Goal: Transaction & Acquisition: Purchase product/service

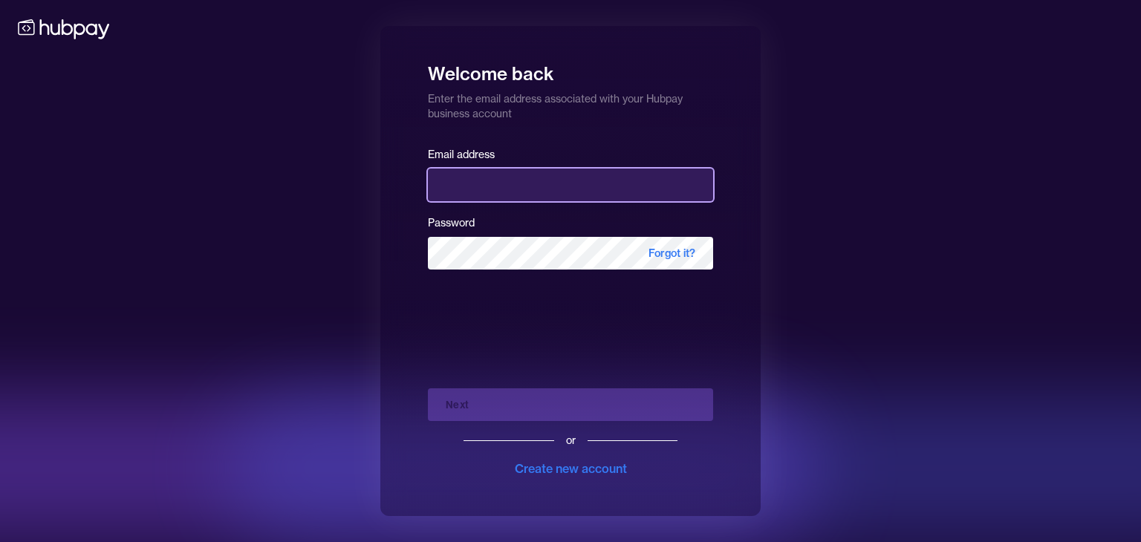
click at [501, 186] on input "email" at bounding box center [570, 185] width 285 height 33
type input "**********"
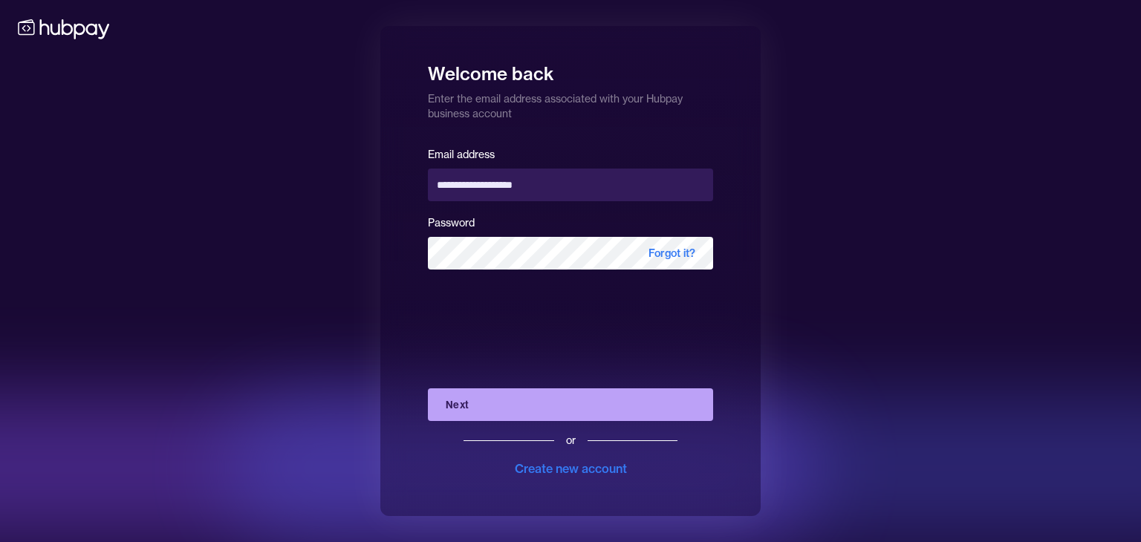
click at [526, 405] on button "Next" at bounding box center [570, 404] width 285 height 33
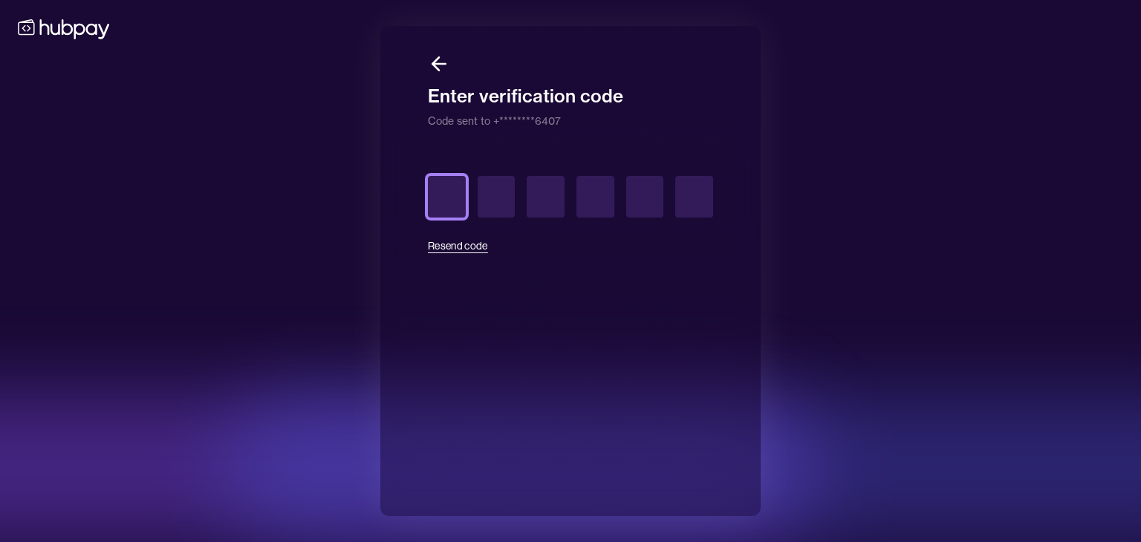
type input "*"
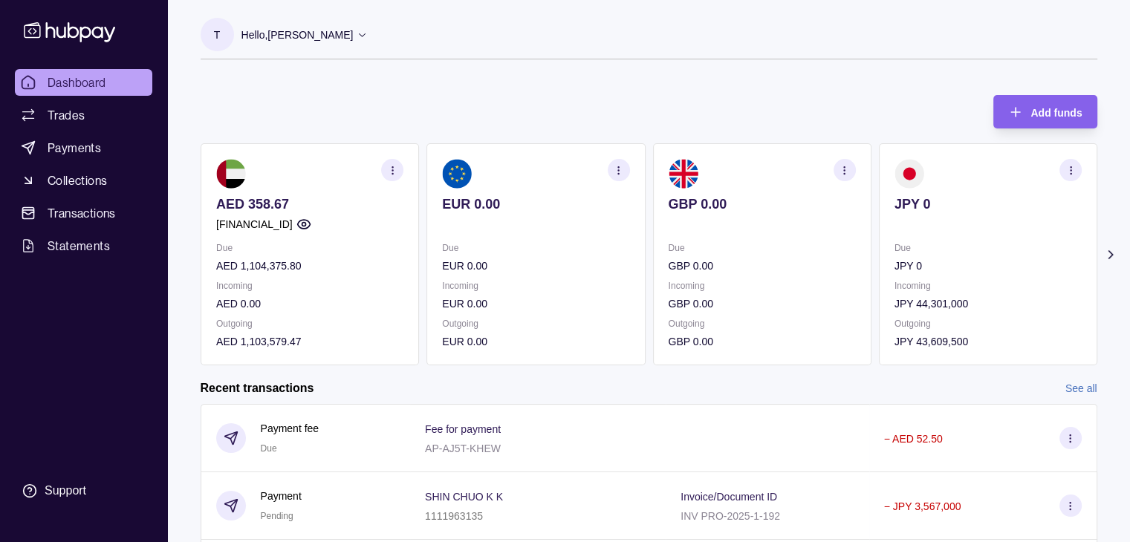
click at [348, 43] on div "Hello, [PERSON_NAME]" at bounding box center [304, 34] width 127 height 31
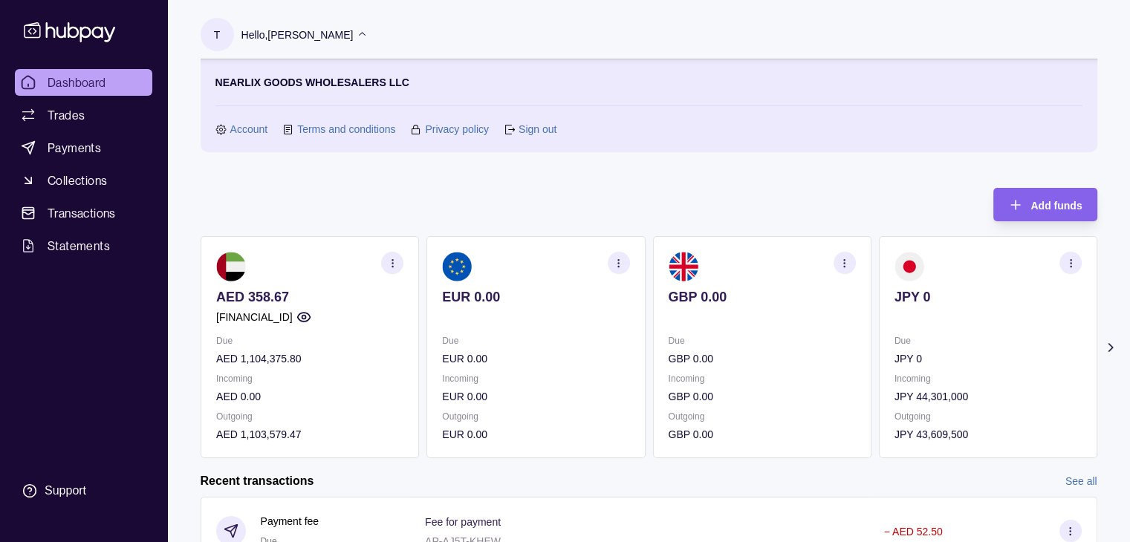
click at [246, 130] on link "Account" at bounding box center [249, 129] width 38 height 16
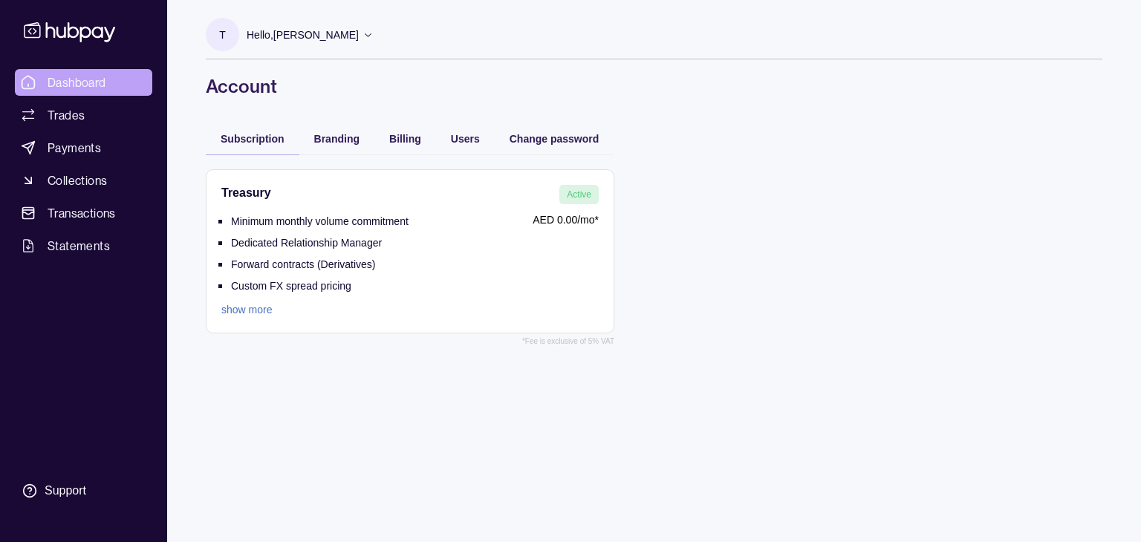
click at [86, 77] on span "Dashboard" at bounding box center [77, 83] width 59 height 18
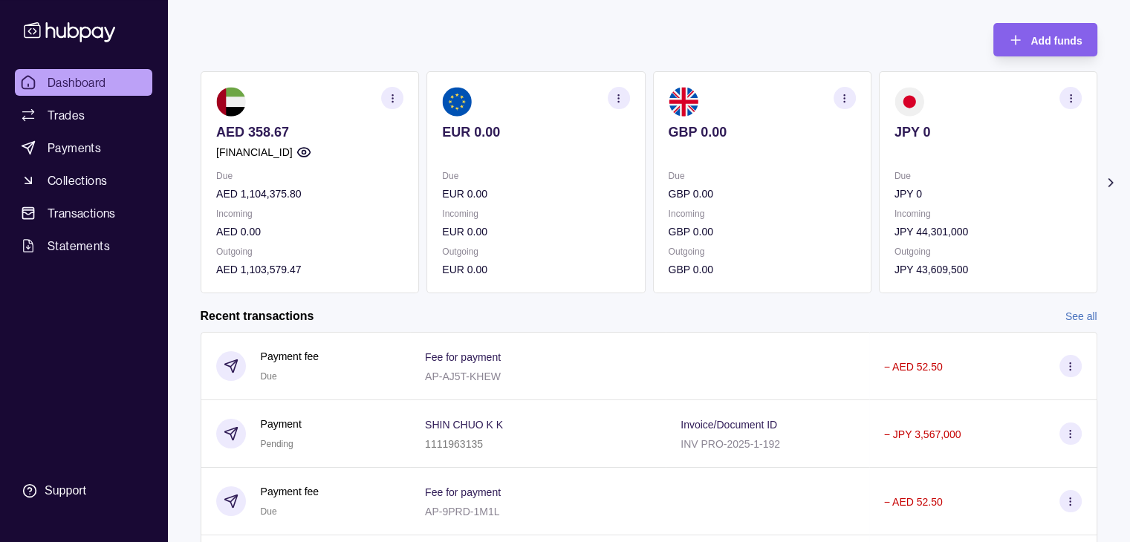
scroll to position [74, 0]
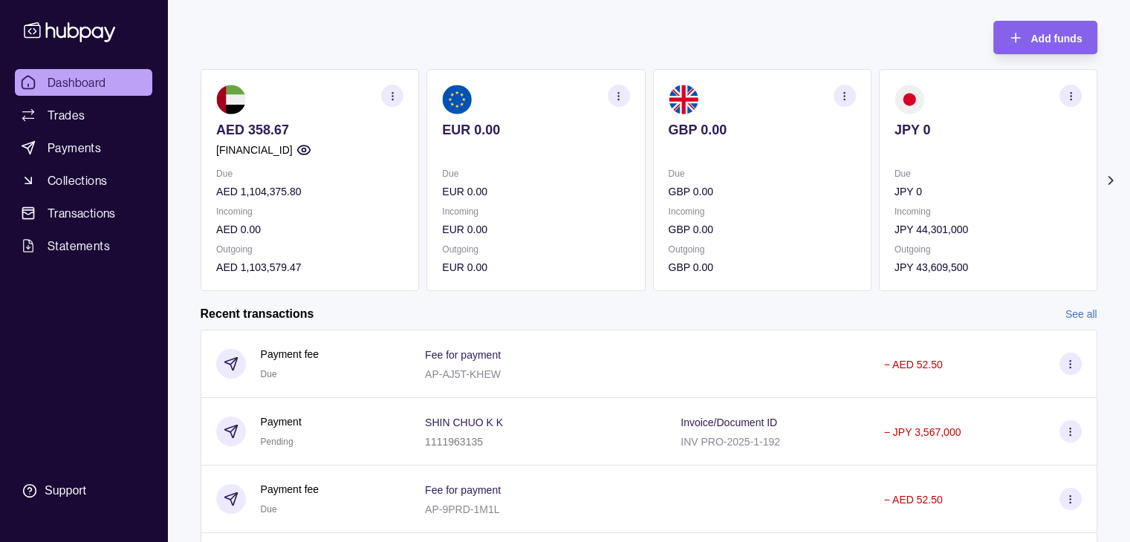
click at [383, 101] on section "button" at bounding box center [392, 96] width 22 height 22
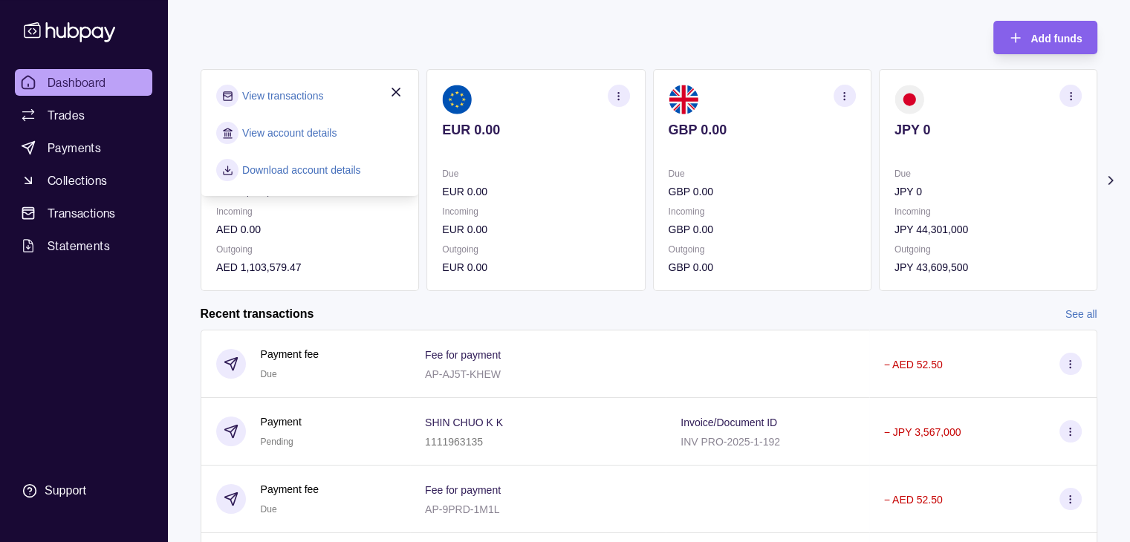
click at [321, 132] on link "View account details" at bounding box center [289, 133] width 94 height 16
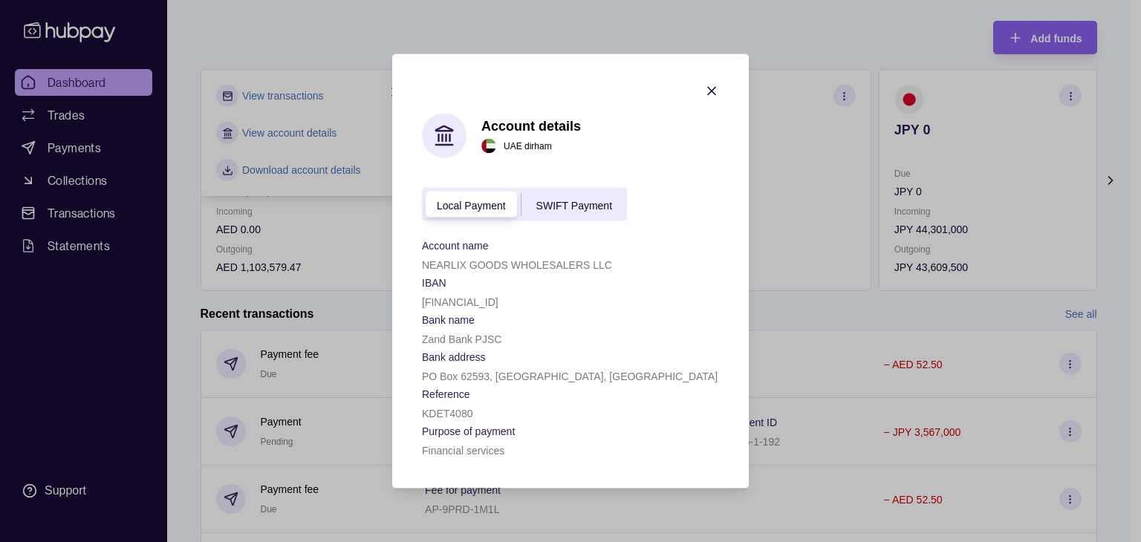
click at [570, 205] on span "SWIFT Payment" at bounding box center [574, 205] width 76 height 12
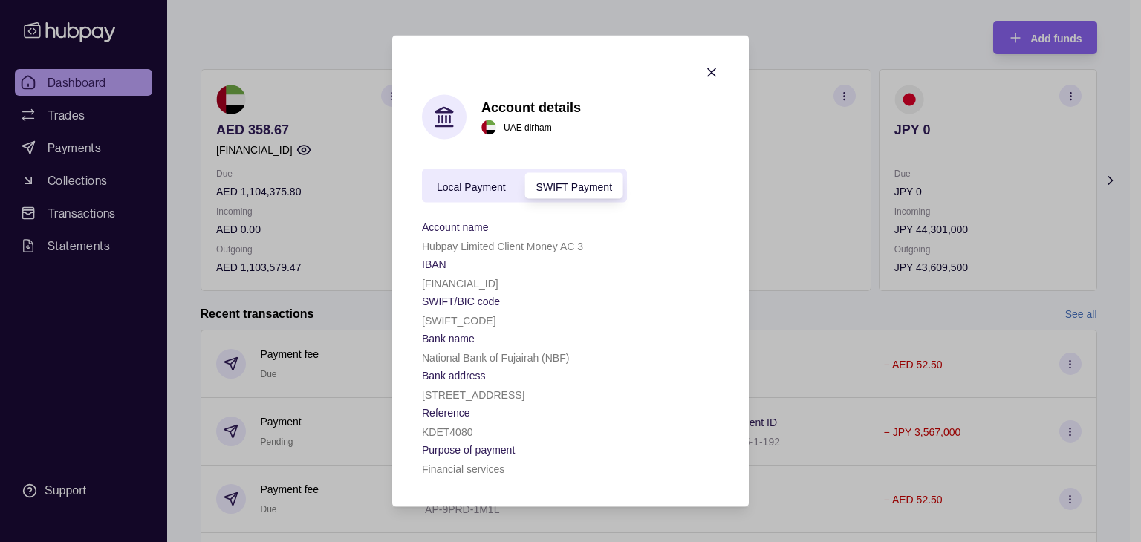
click at [475, 172] on div "Local Payment SWIFT Payment" at bounding box center [524, 185] width 205 height 33
click at [475, 181] on span "Local Payment" at bounding box center [471, 187] width 69 height 12
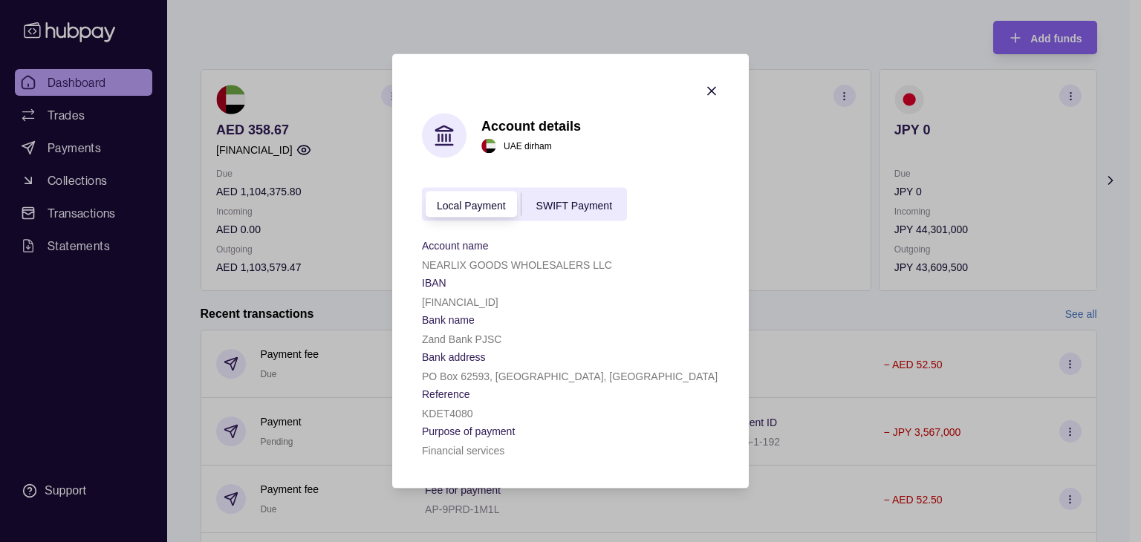
click at [589, 199] on span "SWIFT Payment" at bounding box center [574, 205] width 76 height 12
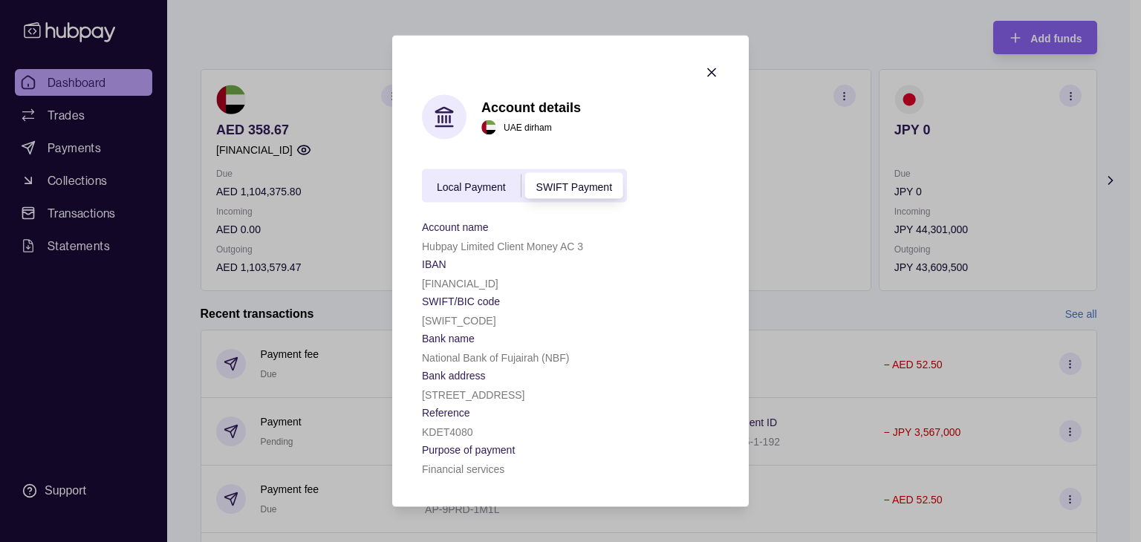
click at [713, 67] on icon "button" at bounding box center [711, 72] width 15 height 15
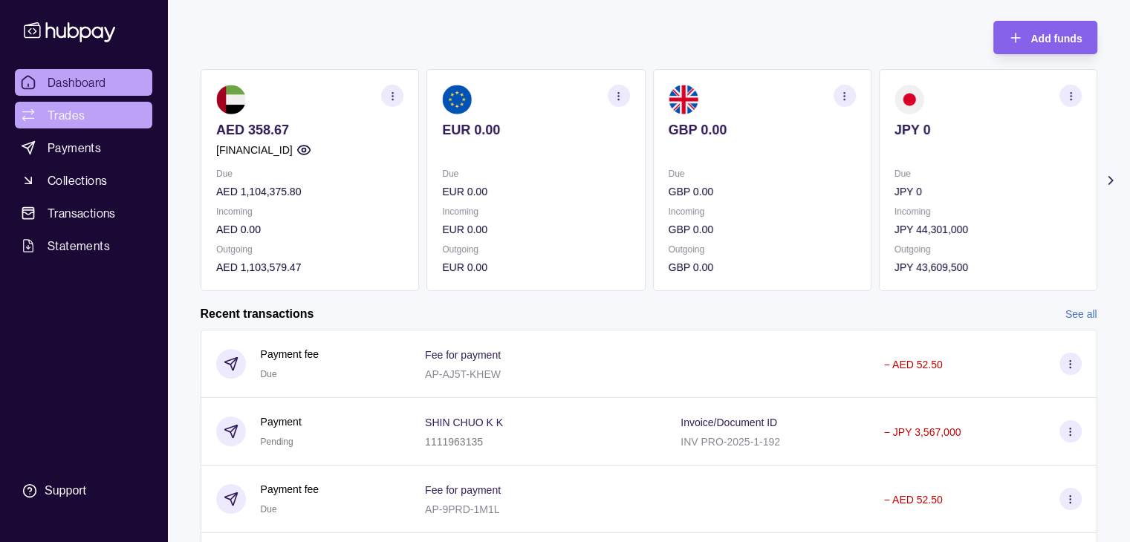
click at [88, 114] on link "Trades" at bounding box center [83, 115] width 137 height 27
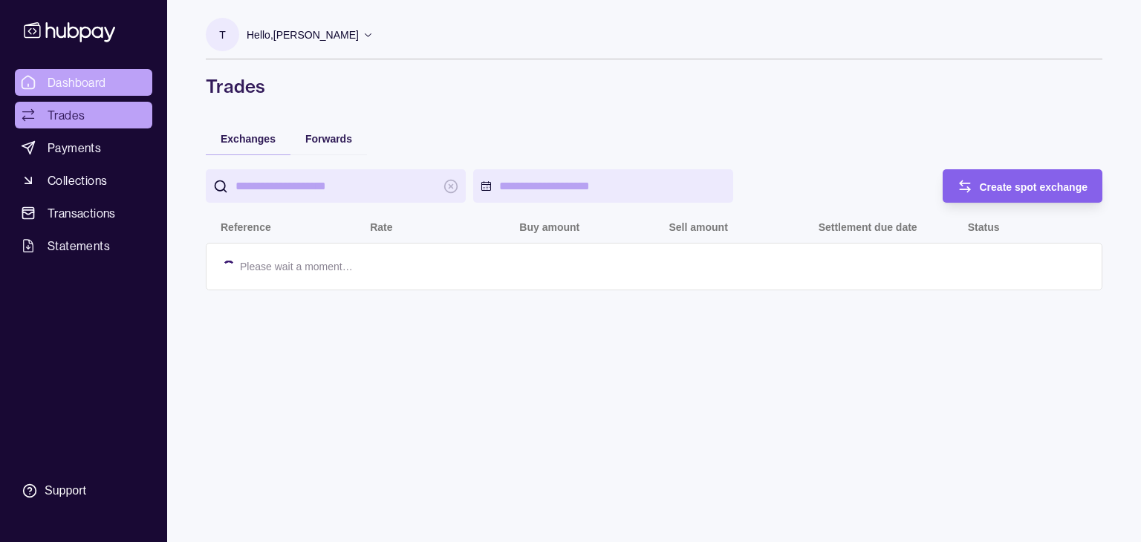
click at [79, 82] on span "Dashboard" at bounding box center [77, 83] width 59 height 18
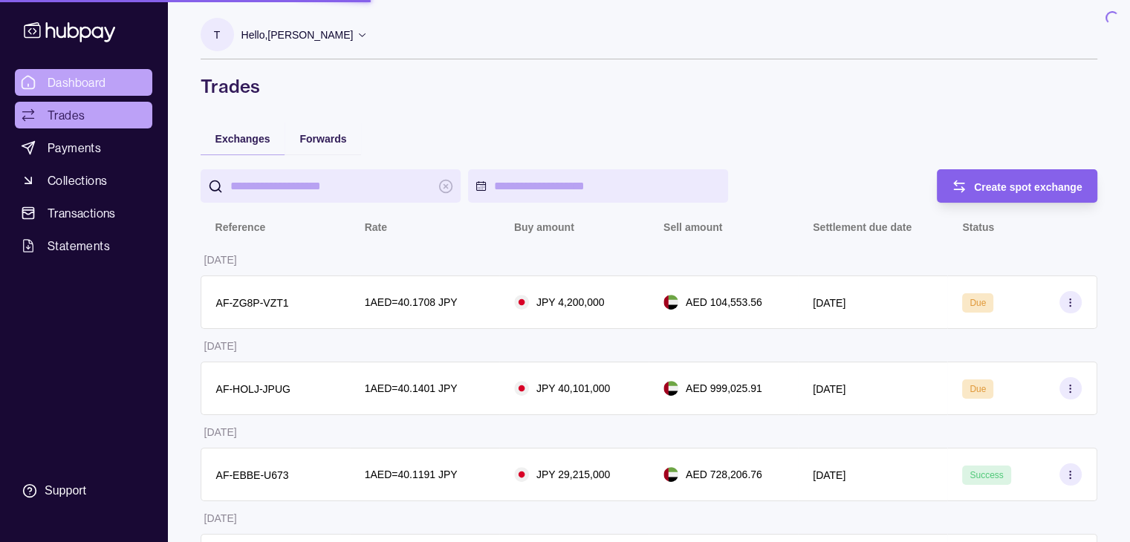
click at [83, 78] on span "Dashboard" at bounding box center [77, 83] width 59 height 18
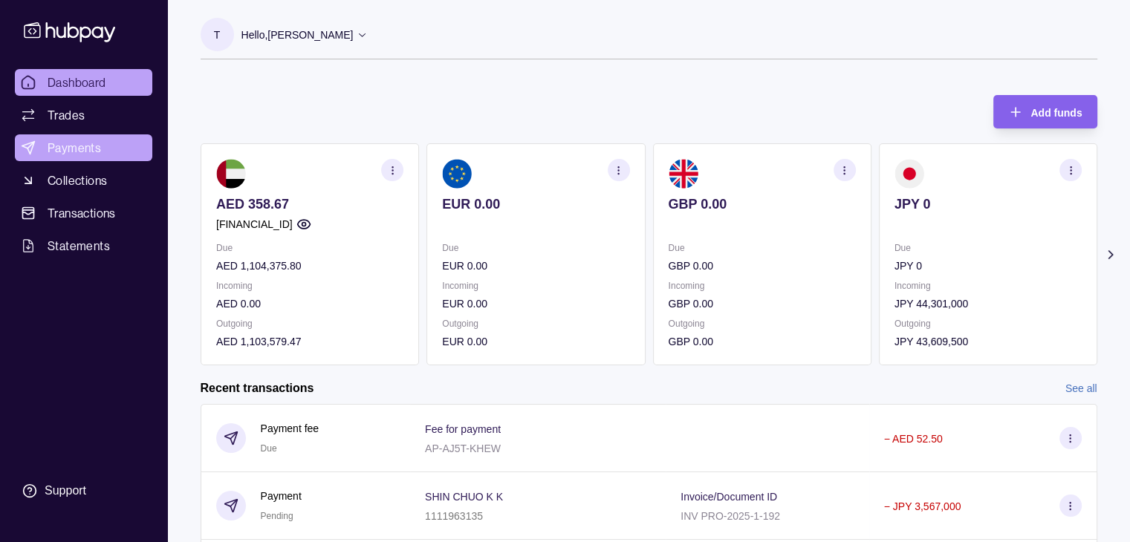
click at [68, 149] on span "Payments" at bounding box center [74, 148] width 53 height 18
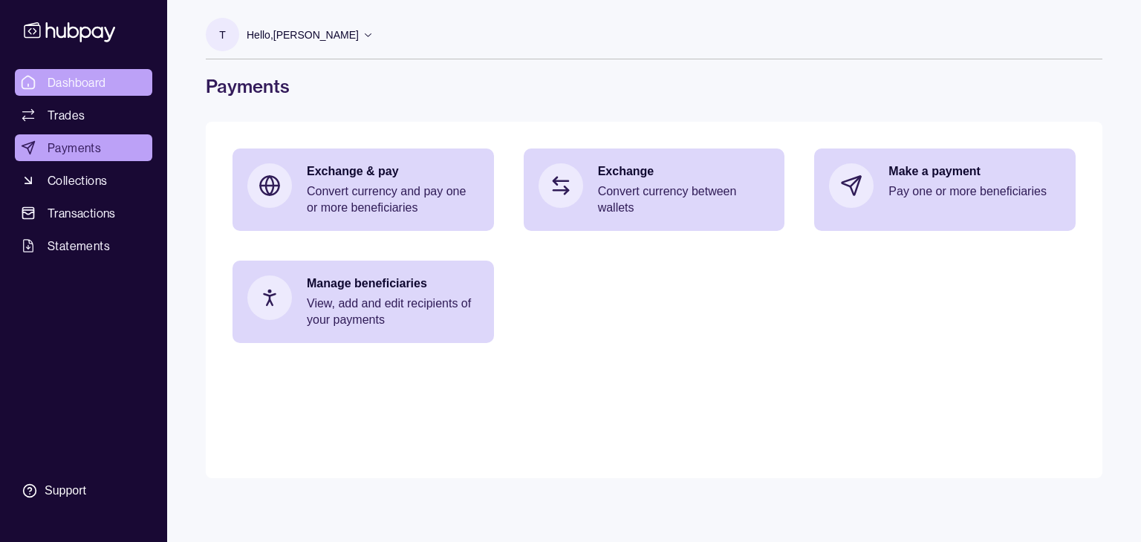
click at [58, 87] on span "Dashboard" at bounding box center [77, 83] width 59 height 18
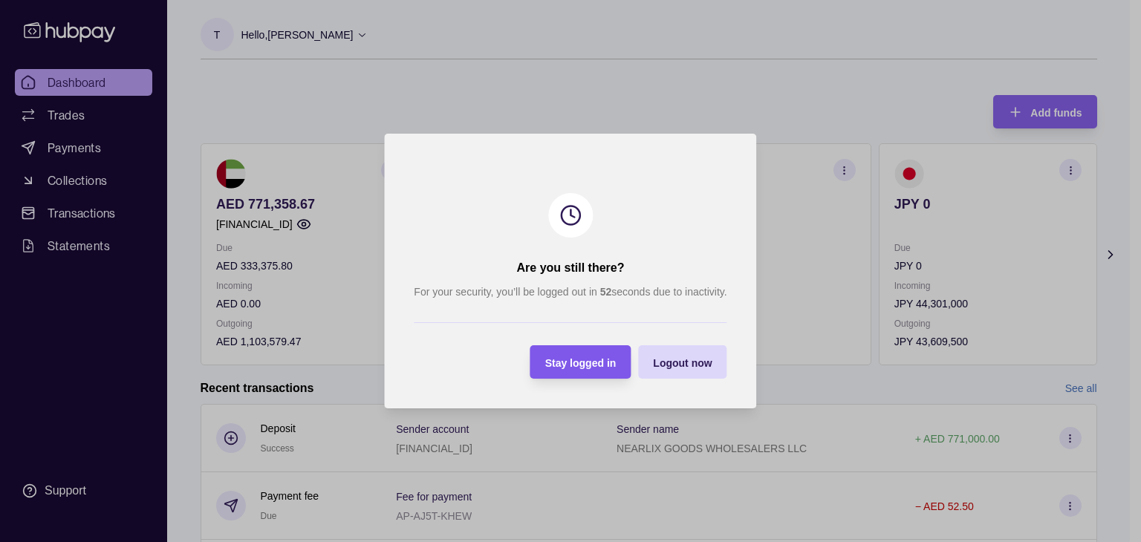
click at [591, 362] on span "Stay logged in" at bounding box center [580, 363] width 71 height 12
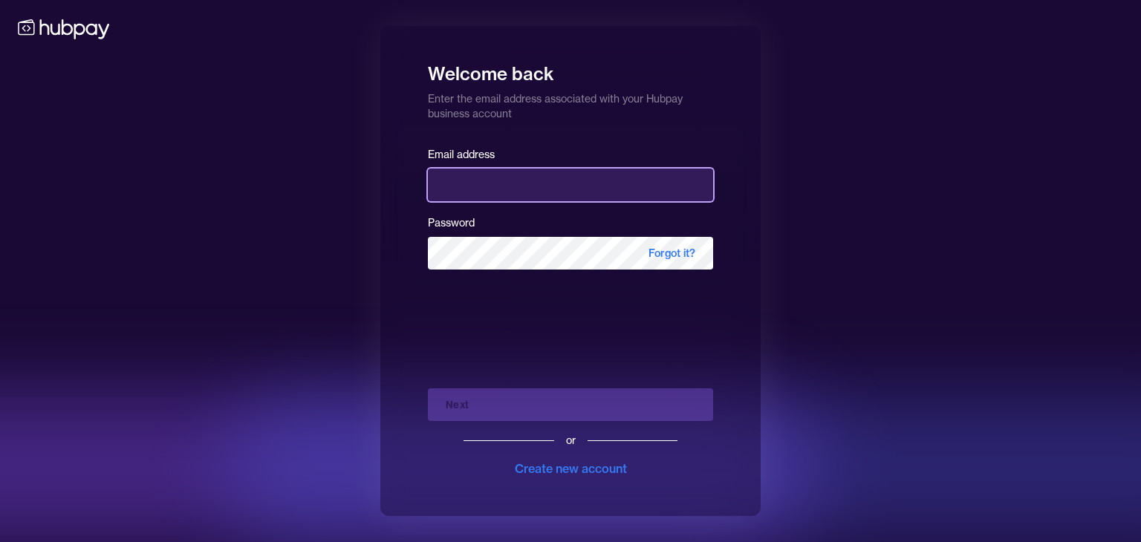
click at [471, 186] on input "email" at bounding box center [570, 185] width 285 height 33
type input "**********"
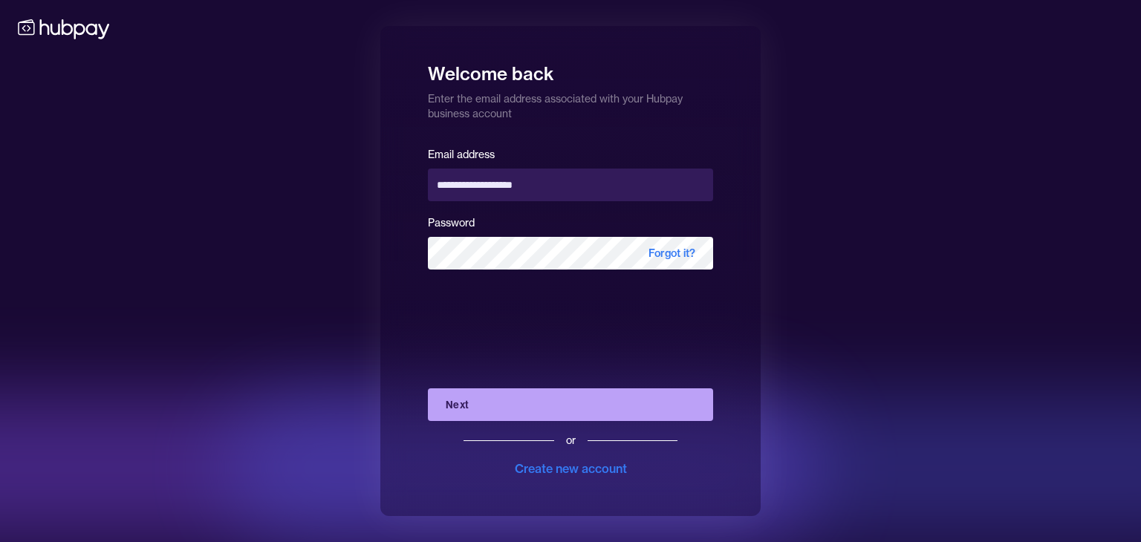
click at [553, 394] on button "Next" at bounding box center [570, 404] width 285 height 33
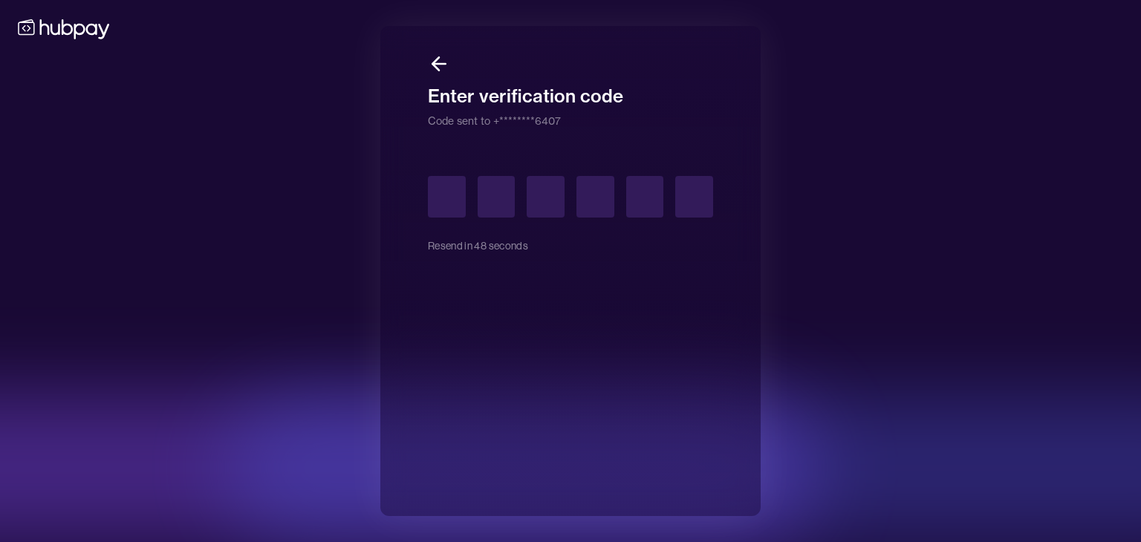
type input "*"
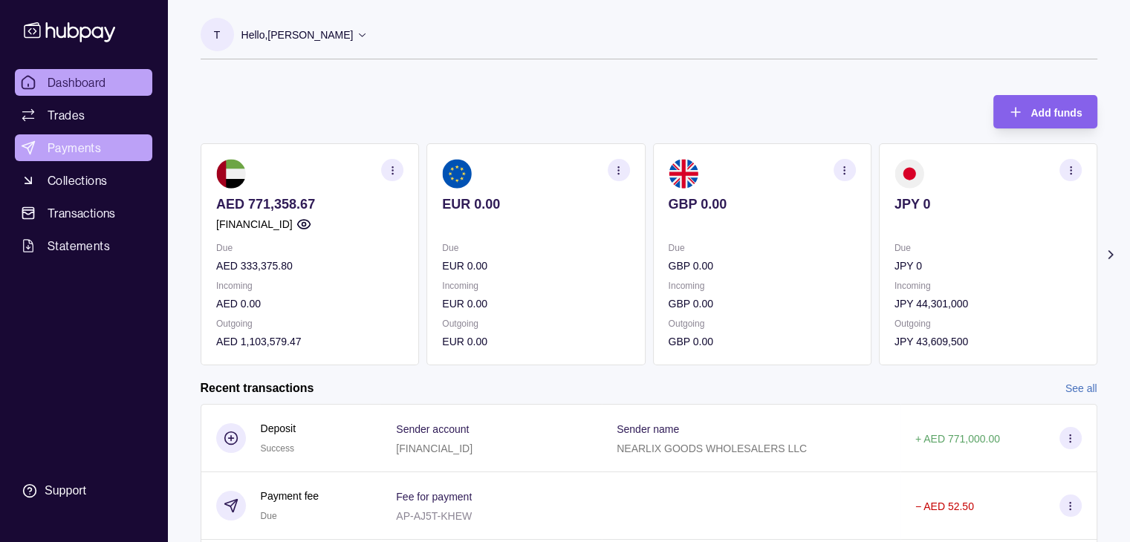
click at [85, 146] on span "Payments" at bounding box center [74, 148] width 53 height 18
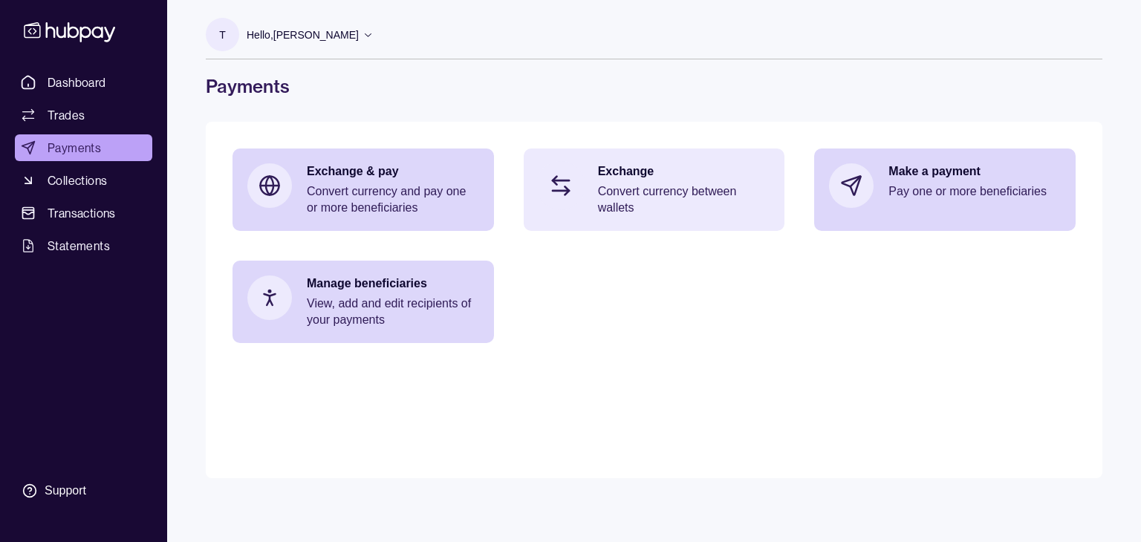
click at [687, 207] on p "Convert currency between wallets" at bounding box center [684, 199] width 172 height 33
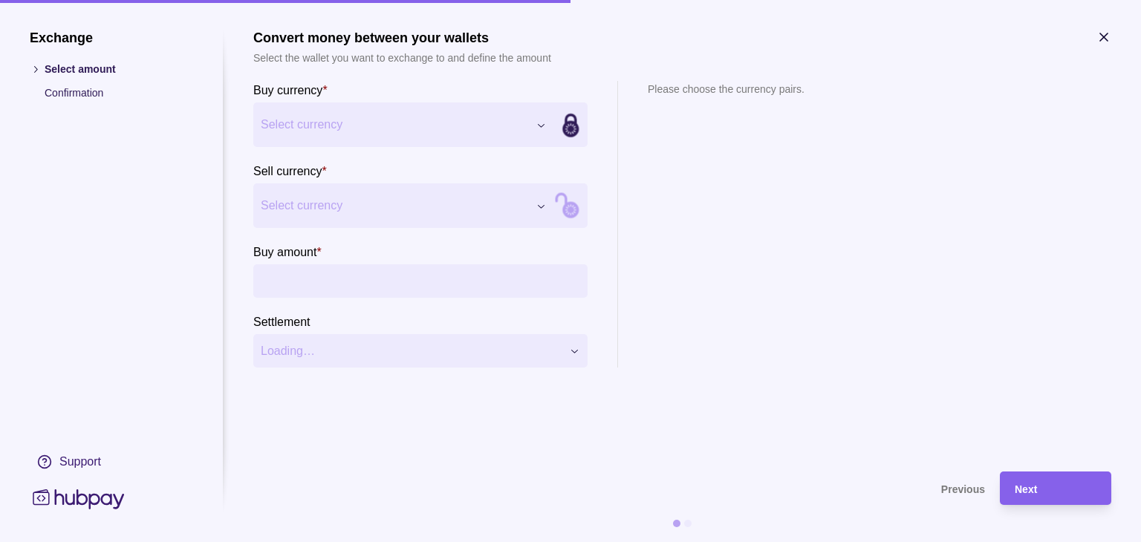
click at [539, 542] on div "Exchange Select amount Confirmation Support Convert money between your wallets …" at bounding box center [570, 542] width 1141 height 0
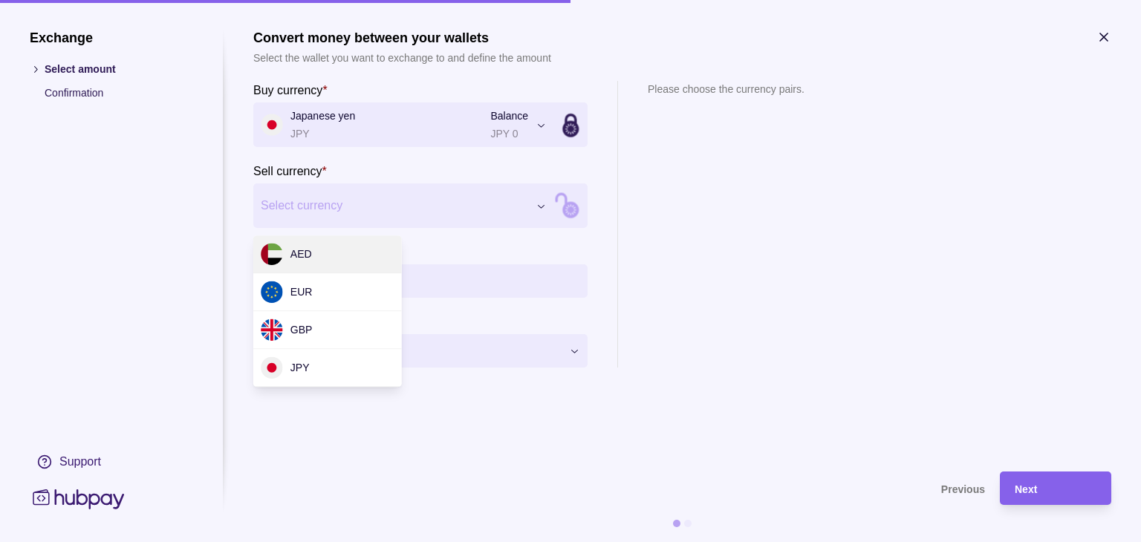
click at [545, 542] on div "Exchange Select amount Confirmation Support Convert money between your wallets …" at bounding box center [570, 542] width 1141 height 0
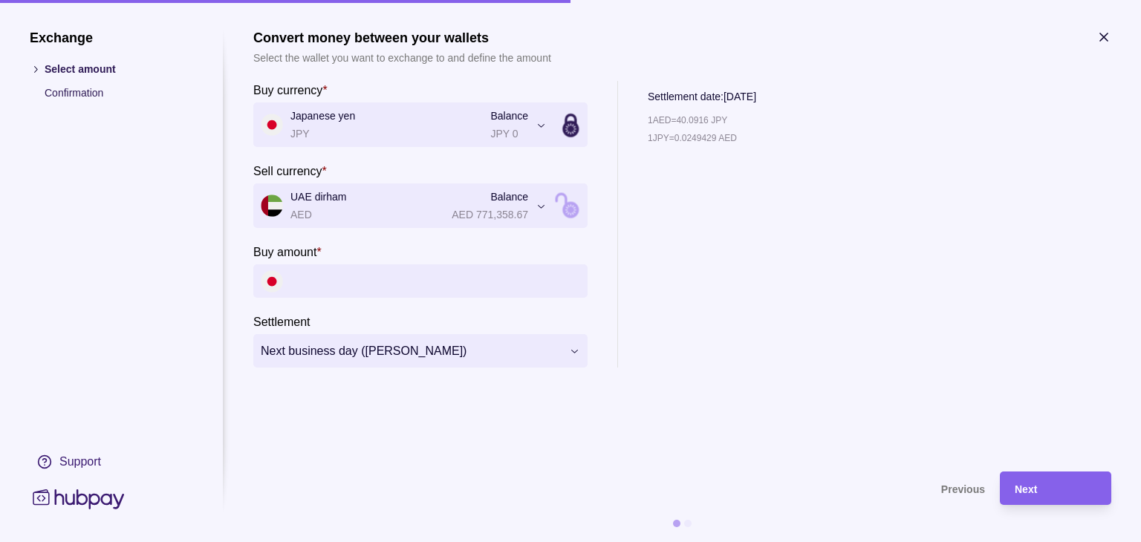
click at [398, 290] on input "Buy amount *" at bounding box center [435, 280] width 290 height 33
click at [384, 284] on input "Buy amount *" at bounding box center [435, 280] width 290 height 33
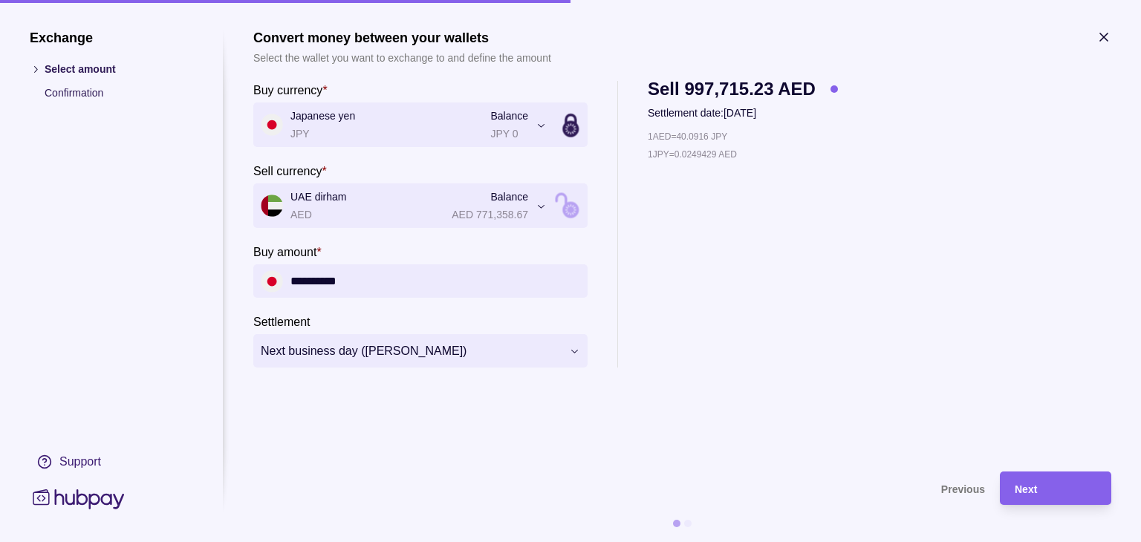
click at [324, 279] on input "**********" at bounding box center [435, 280] width 290 height 33
type input "**********"
click at [1020, 489] on span "Next" at bounding box center [1026, 490] width 22 height 12
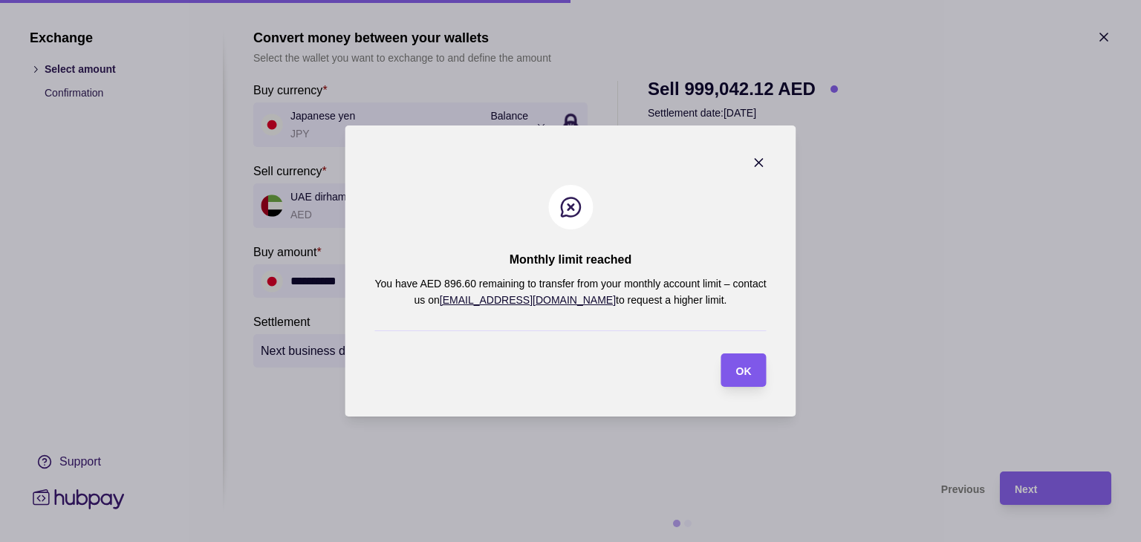
click at [747, 372] on span "OK" at bounding box center [744, 371] width 16 height 12
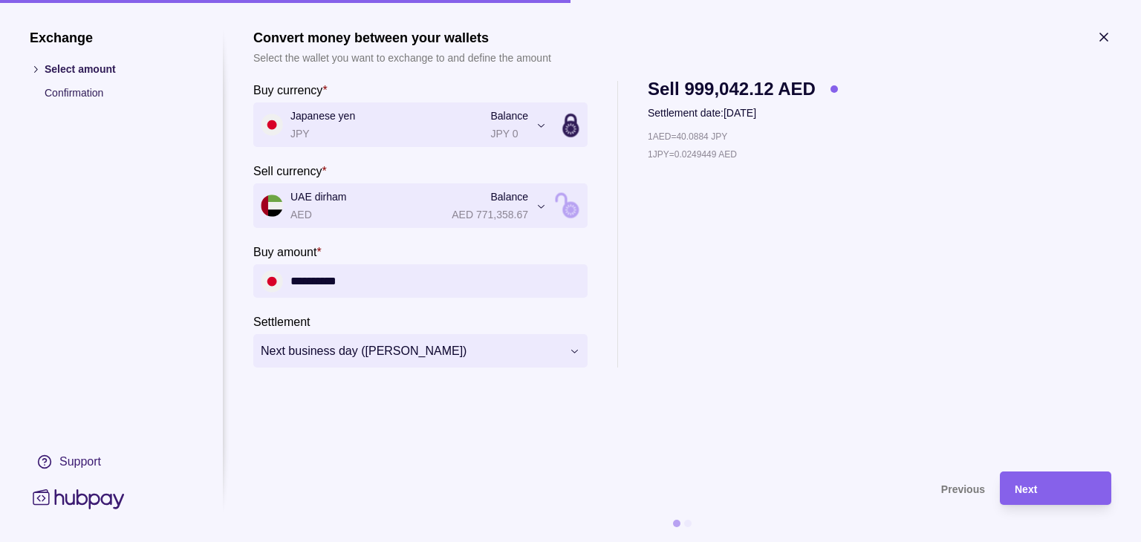
click at [1103, 36] on icon "button" at bounding box center [1103, 36] width 7 height 7
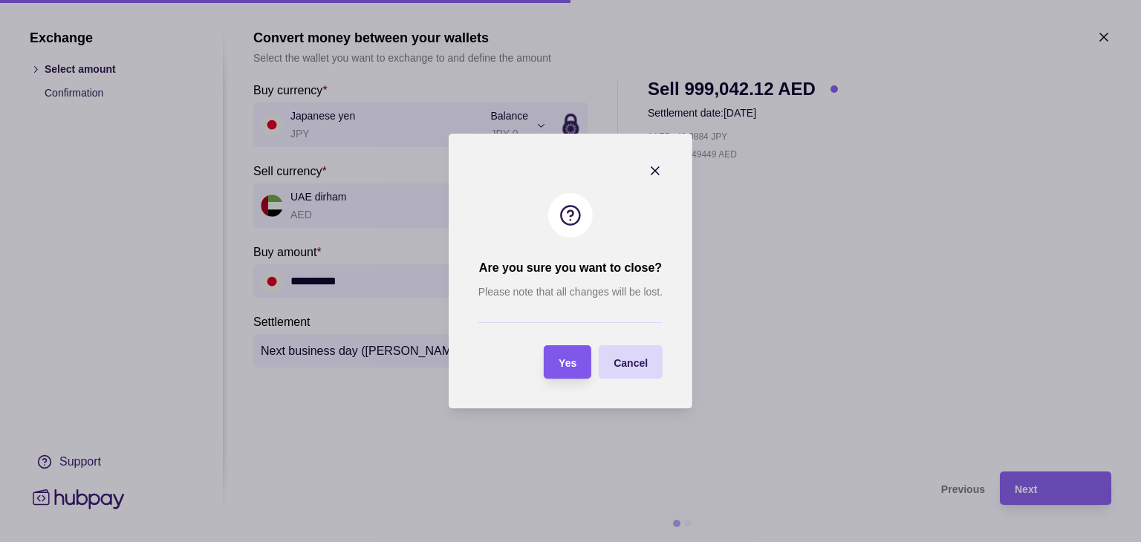
click at [573, 362] on span "Yes" at bounding box center [568, 363] width 18 height 12
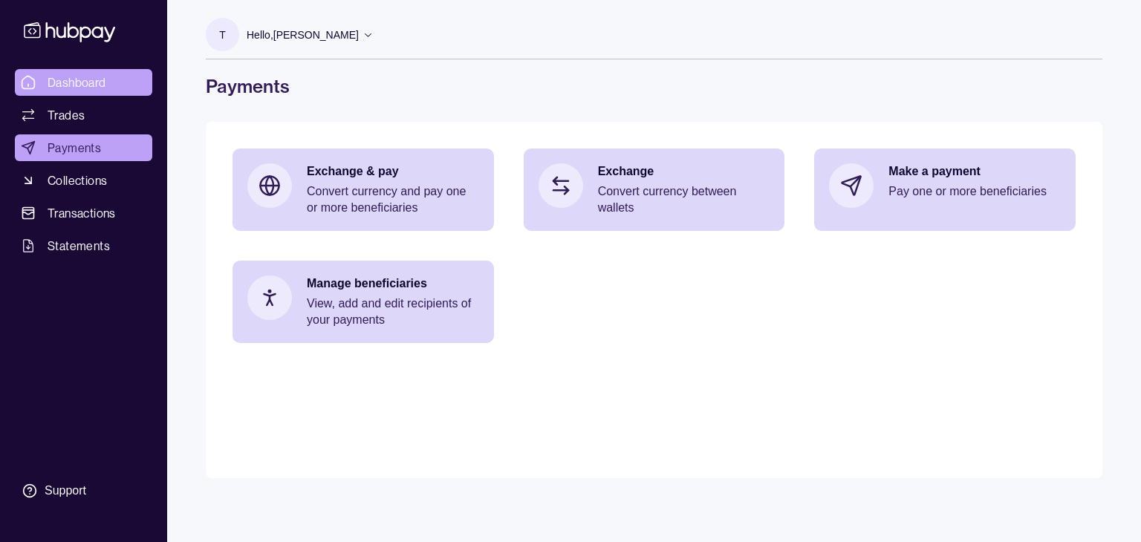
click at [74, 78] on span "Dashboard" at bounding box center [77, 83] width 59 height 18
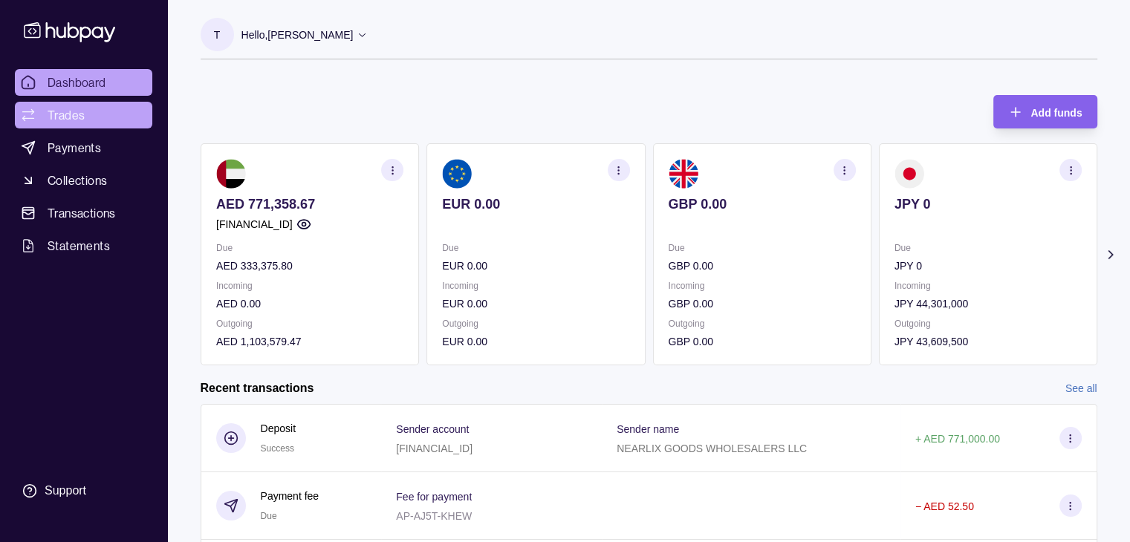
click at [65, 110] on span "Trades" at bounding box center [66, 115] width 37 height 18
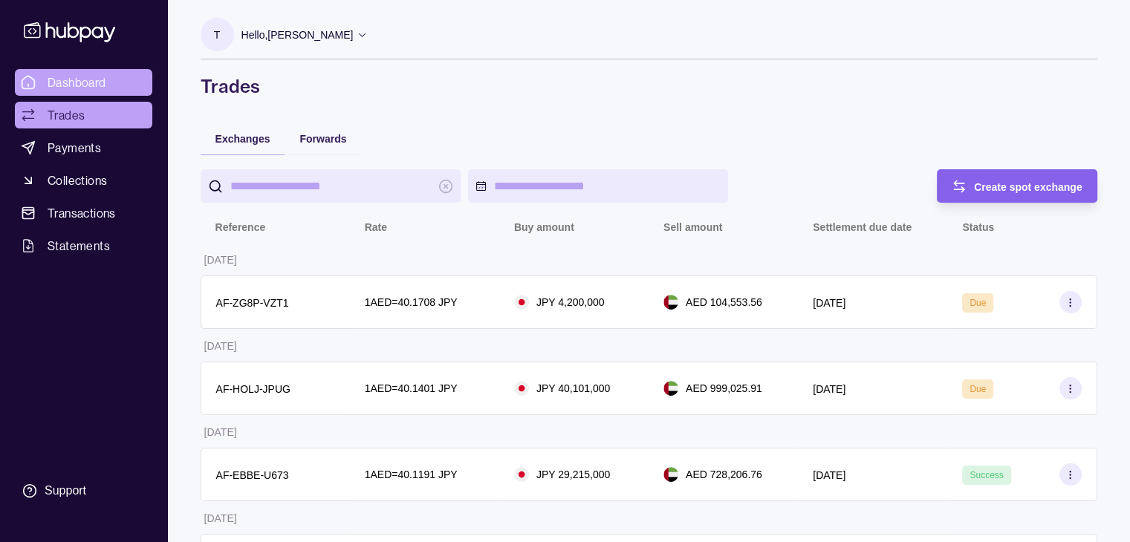
click at [77, 82] on span "Dashboard" at bounding box center [77, 83] width 59 height 18
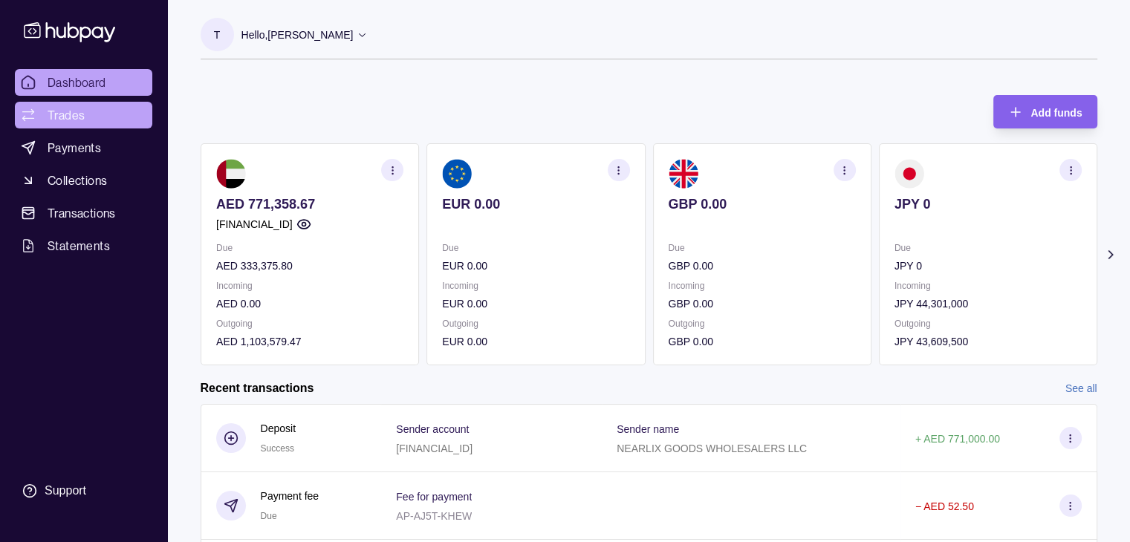
click at [106, 120] on link "Trades" at bounding box center [83, 115] width 137 height 27
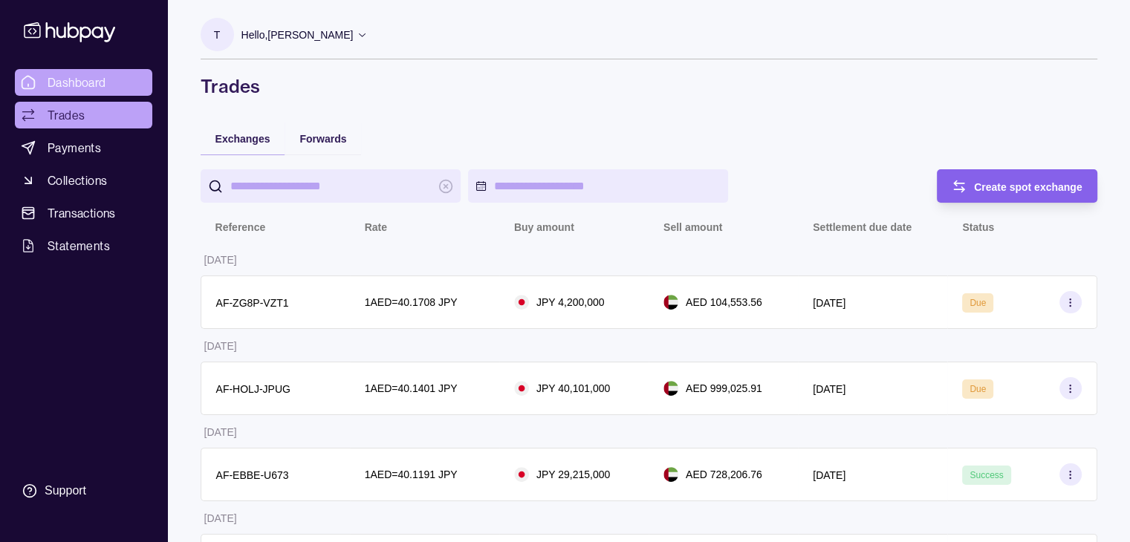
click at [90, 86] on span "Dashboard" at bounding box center [77, 83] width 59 height 18
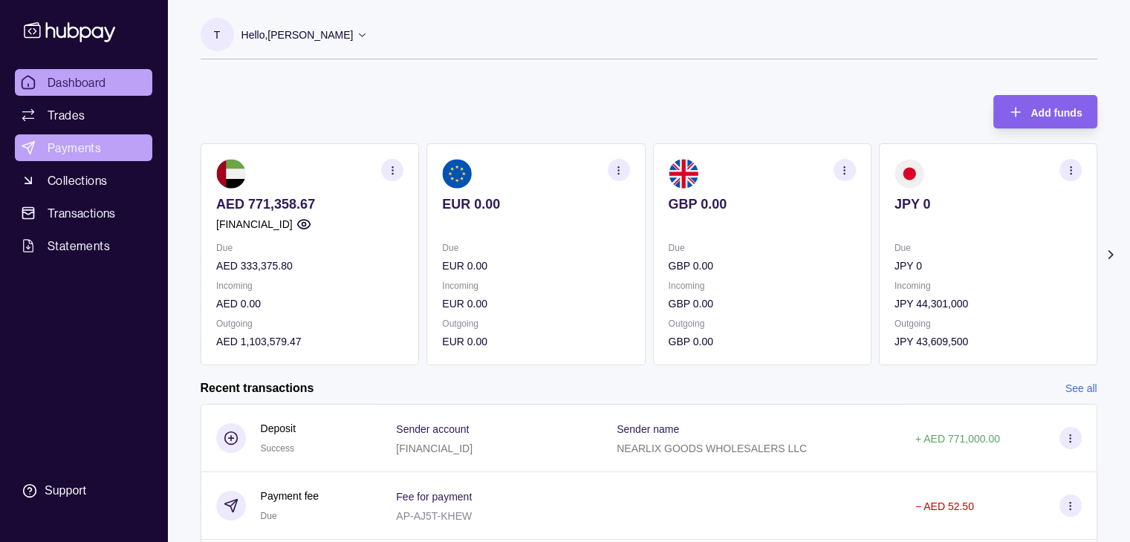
click at [84, 144] on span "Payments" at bounding box center [74, 148] width 53 height 18
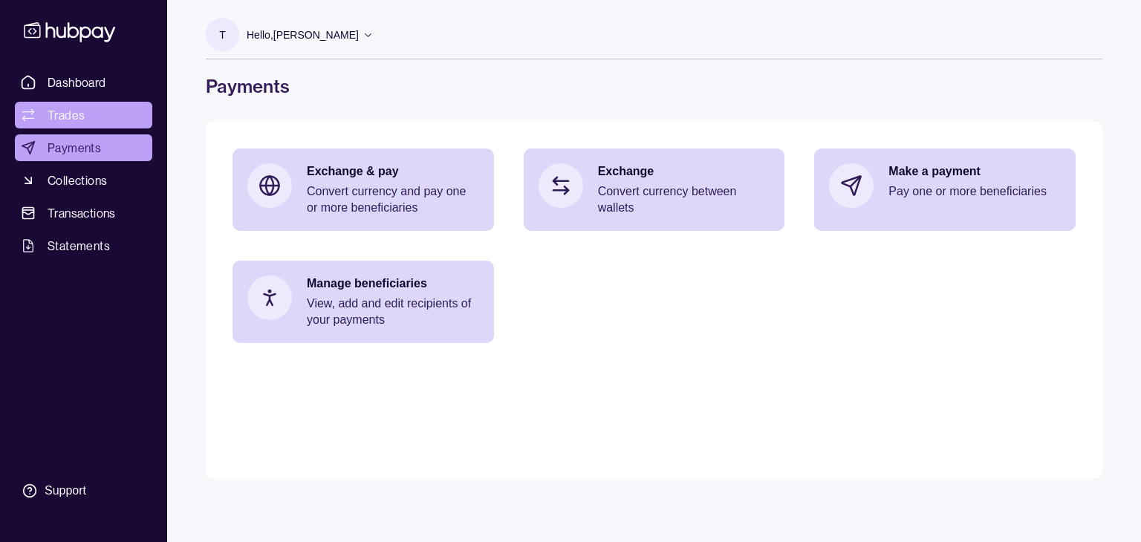
click at [68, 117] on span "Trades" at bounding box center [66, 115] width 37 height 18
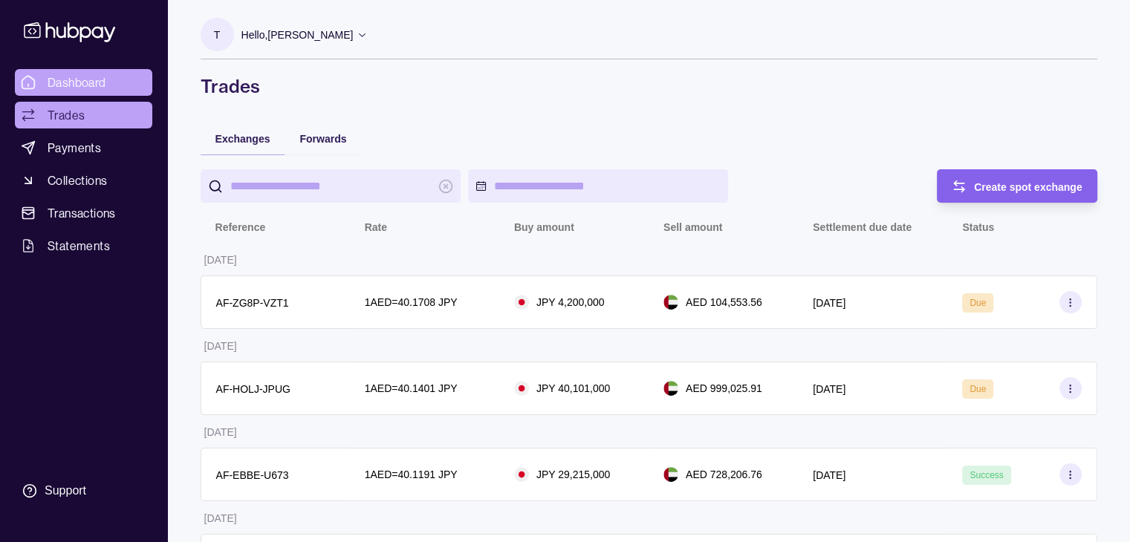
click at [74, 84] on span "Dashboard" at bounding box center [77, 83] width 59 height 18
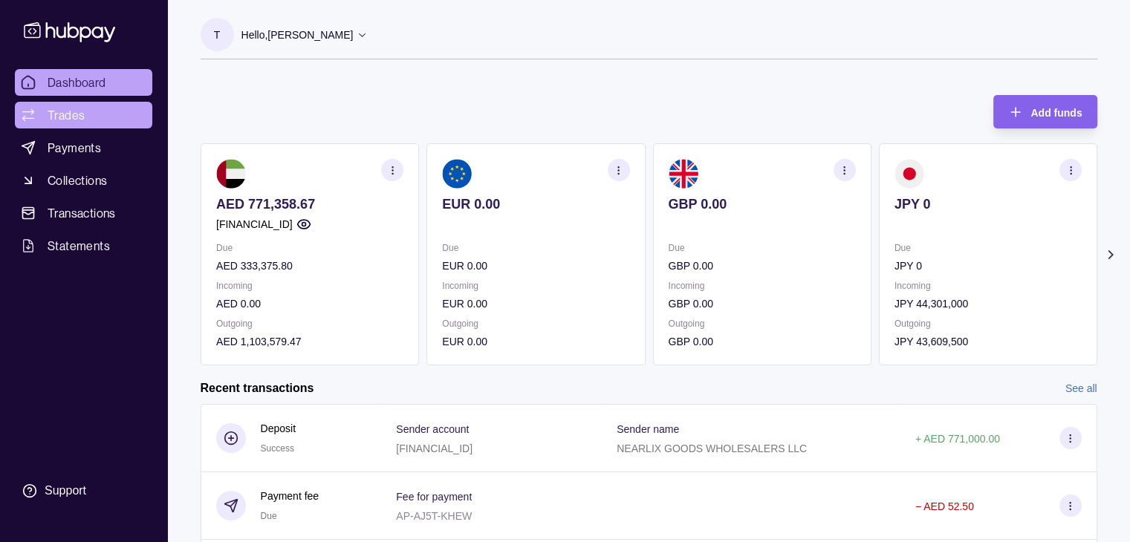
click at [79, 115] on span "Trades" at bounding box center [66, 115] width 37 height 18
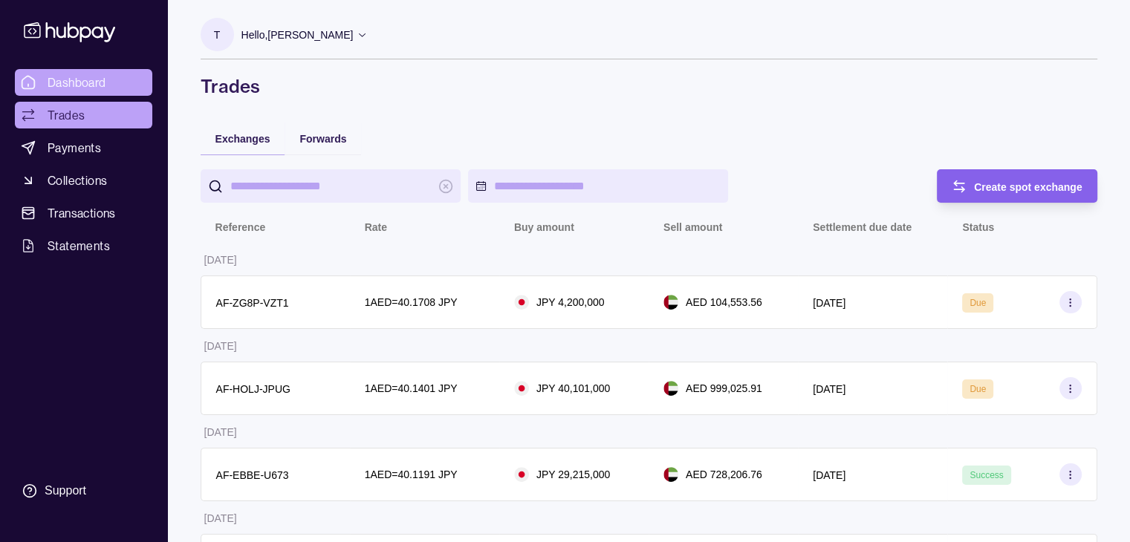
click at [83, 77] on span "Dashboard" at bounding box center [77, 83] width 59 height 18
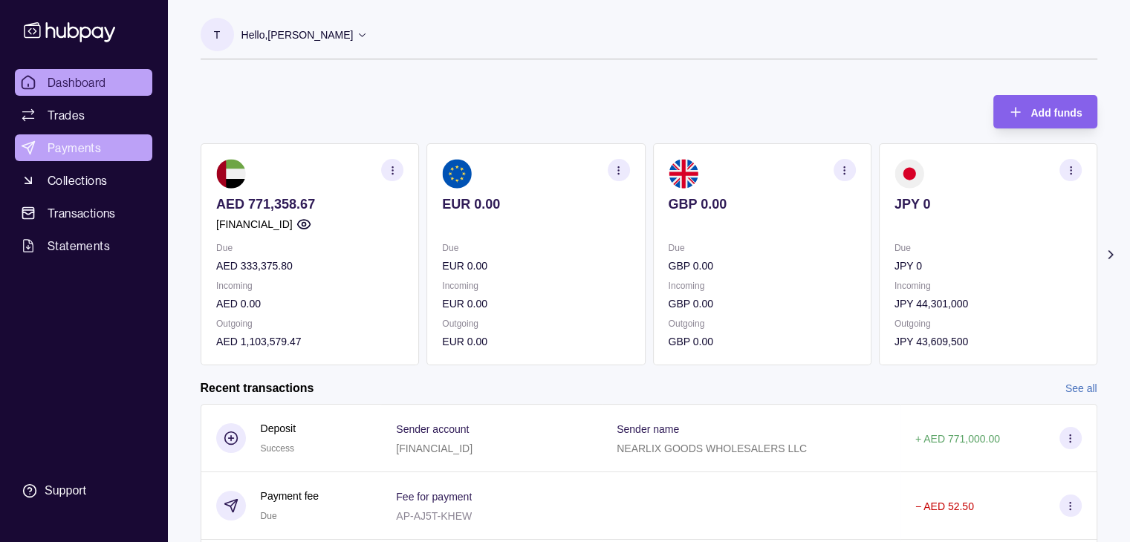
click at [80, 140] on span "Payments" at bounding box center [74, 148] width 53 height 18
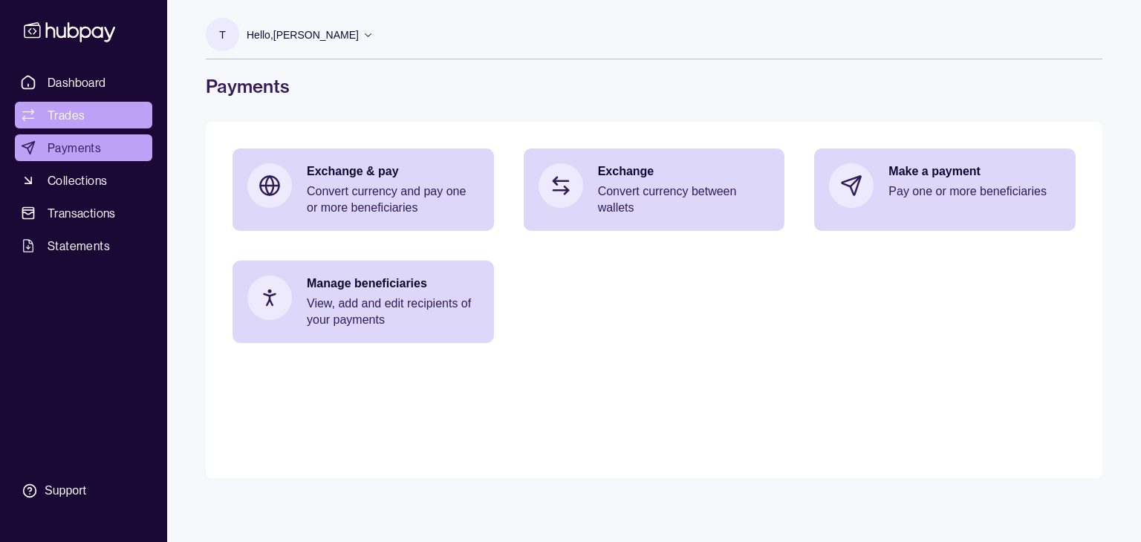
click at [82, 117] on span "Trades" at bounding box center [66, 115] width 37 height 18
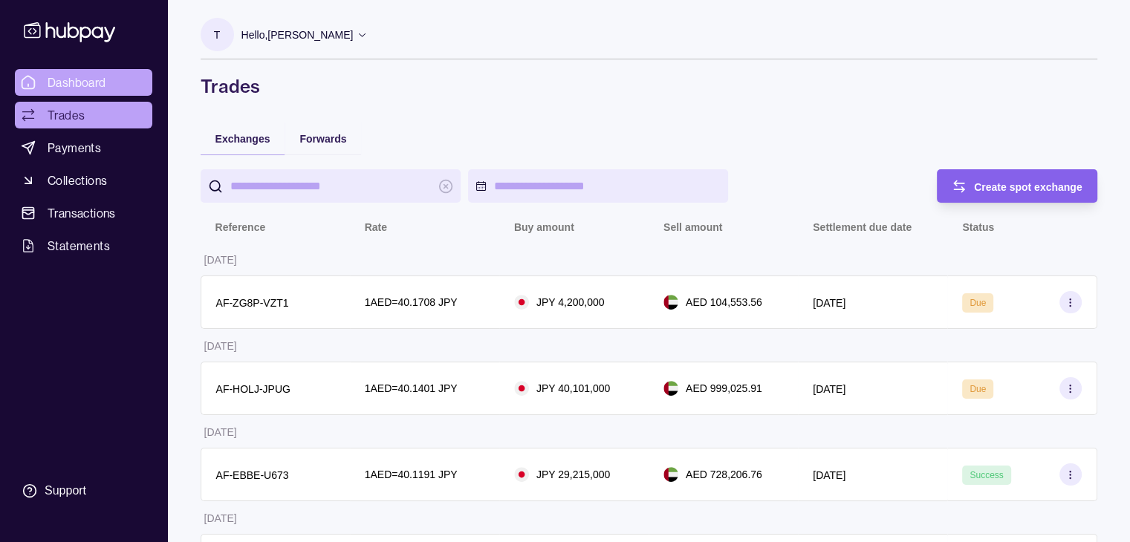
click at [74, 88] on span "Dashboard" at bounding box center [77, 83] width 59 height 18
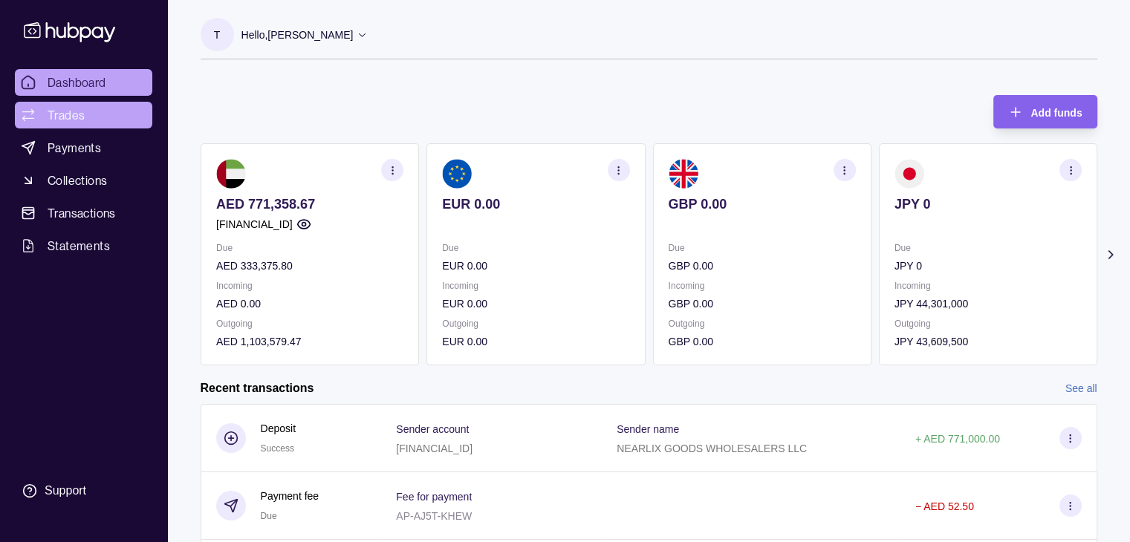
click at [62, 117] on span "Trades" at bounding box center [66, 115] width 37 height 18
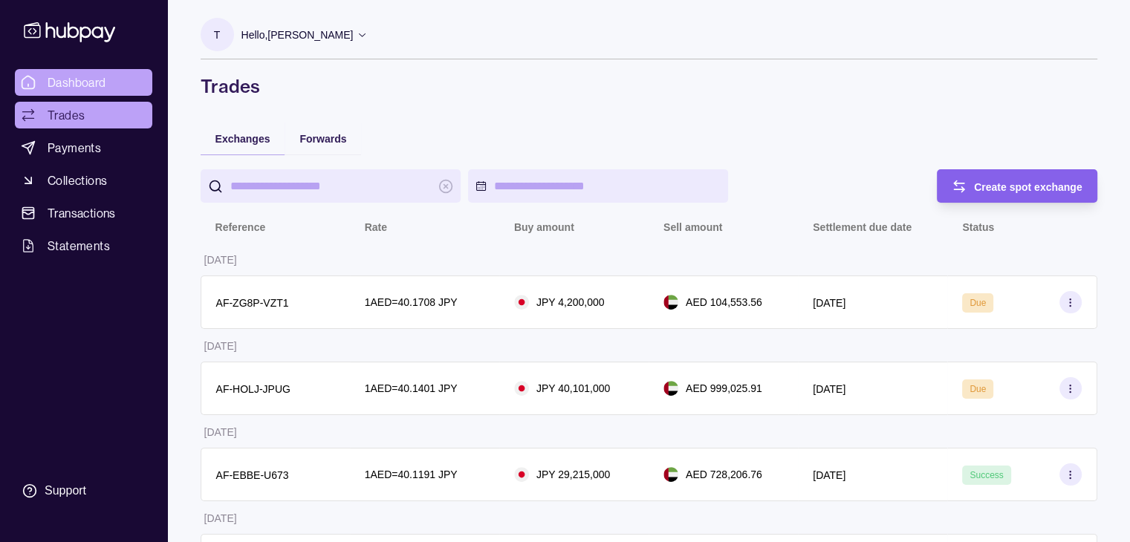
click at [77, 82] on span "Dashboard" at bounding box center [77, 83] width 59 height 18
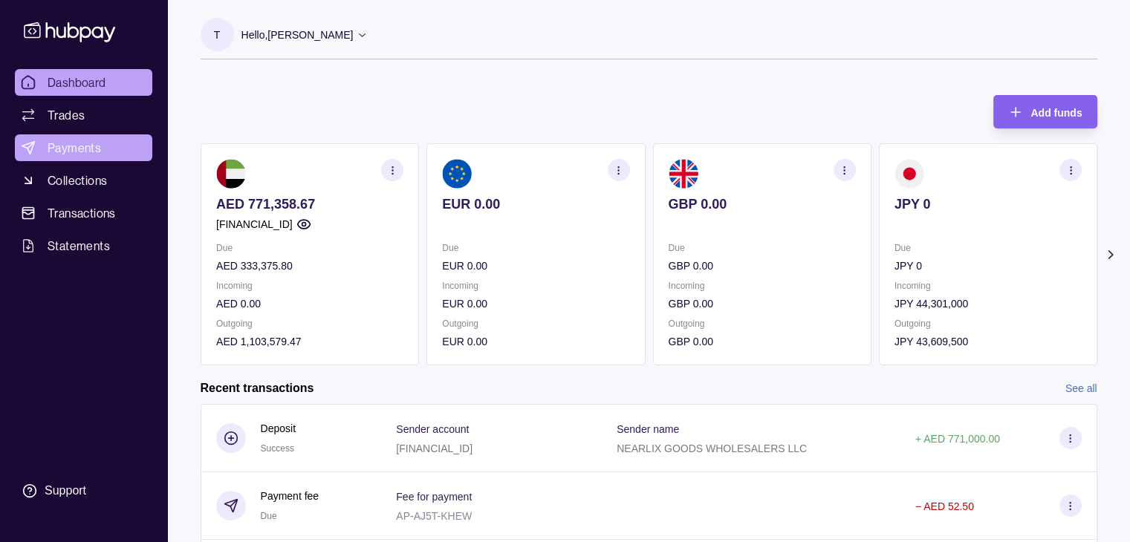
click at [89, 150] on span "Payments" at bounding box center [74, 148] width 53 height 18
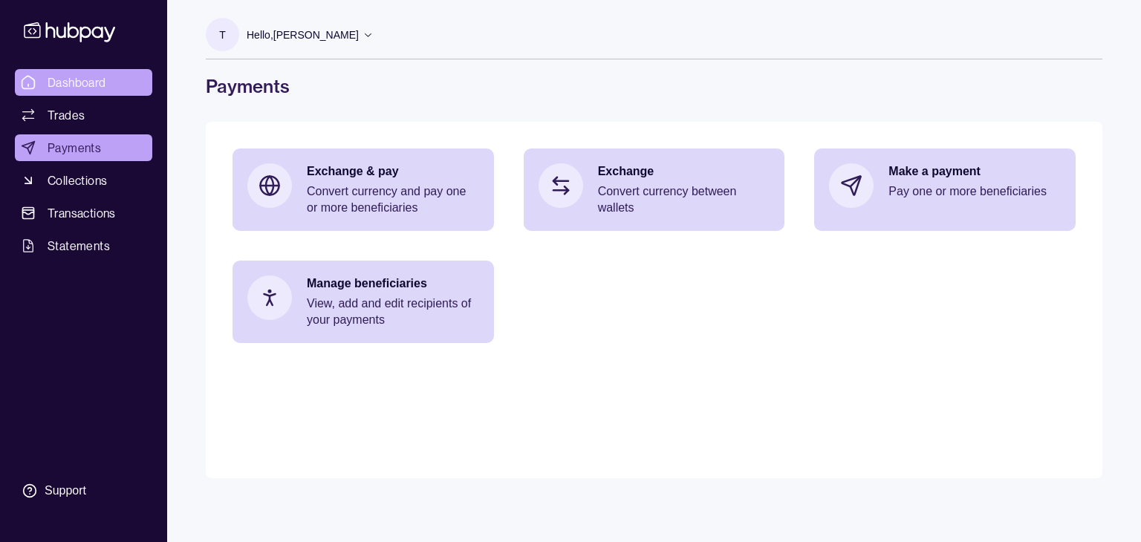
click at [81, 84] on span "Dashboard" at bounding box center [77, 83] width 59 height 18
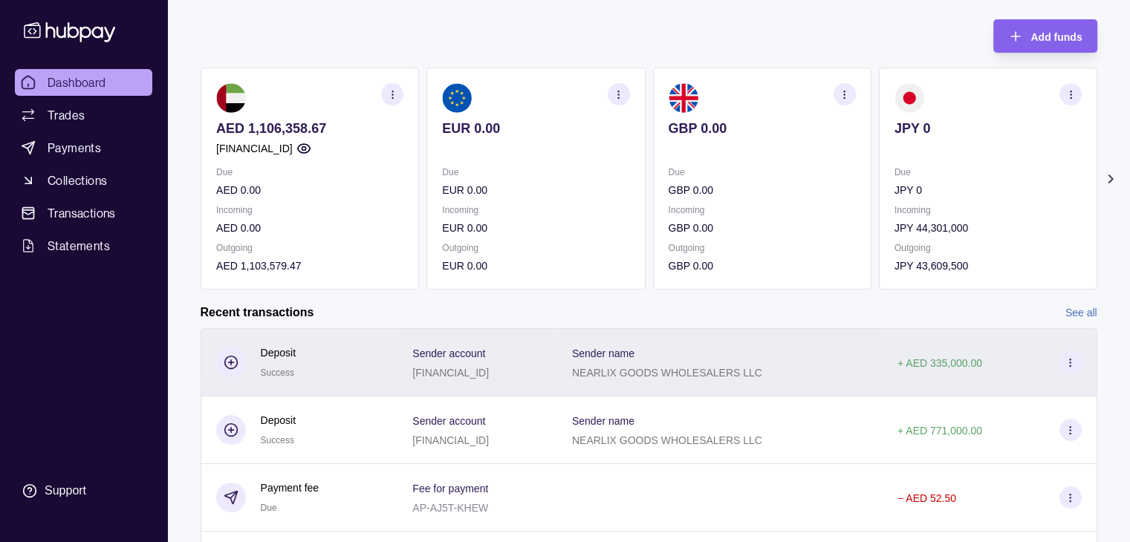
scroll to position [74, 0]
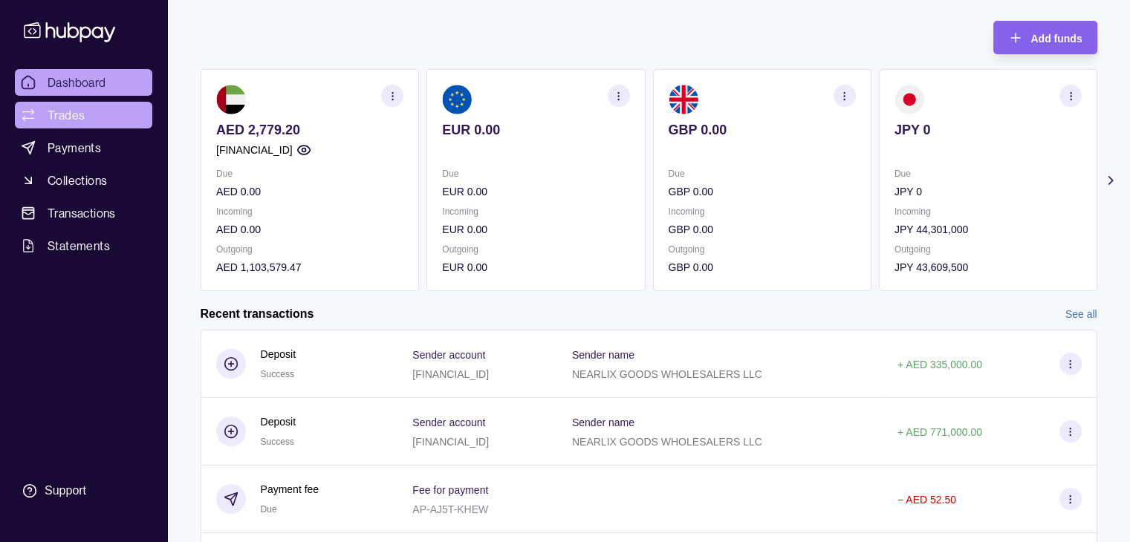
click at [83, 112] on span "Trades" at bounding box center [66, 115] width 37 height 18
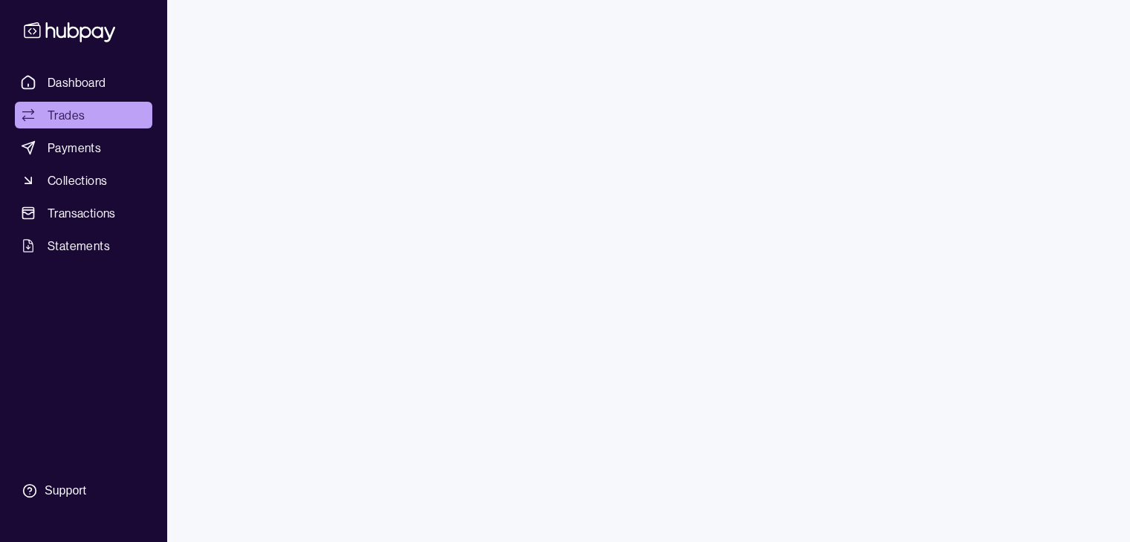
click at [83, 80] on span "Dashboard" at bounding box center [77, 83] width 59 height 18
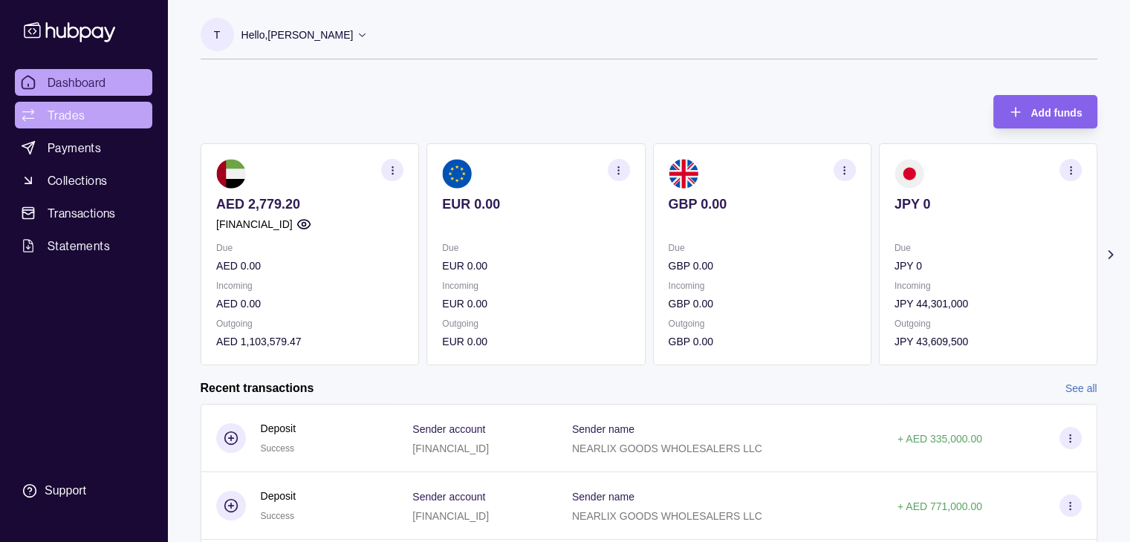
click at [68, 117] on span "Trades" at bounding box center [66, 115] width 37 height 18
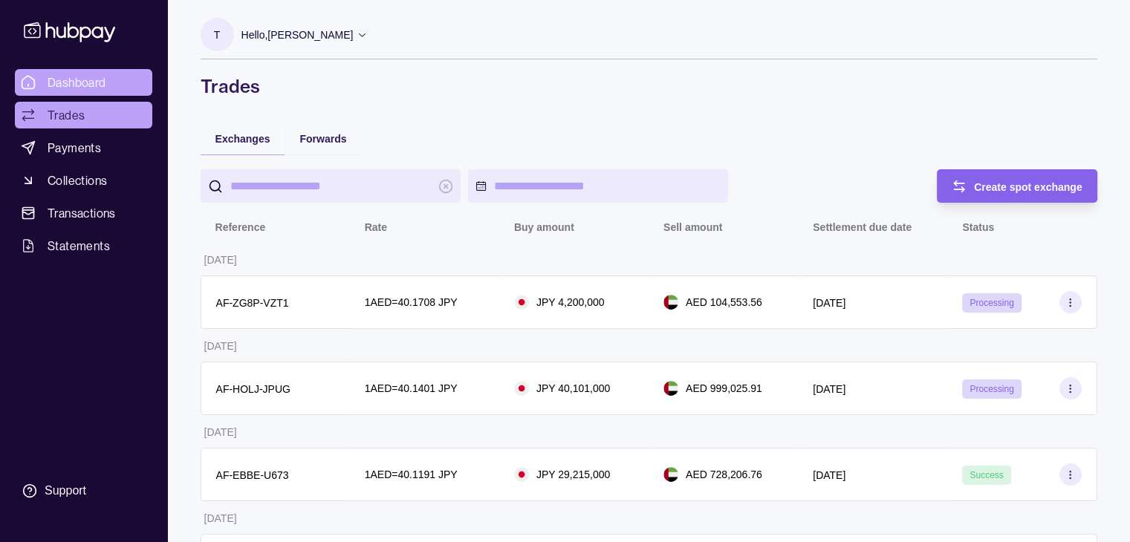
click at [83, 89] on span "Dashboard" at bounding box center [77, 83] width 59 height 18
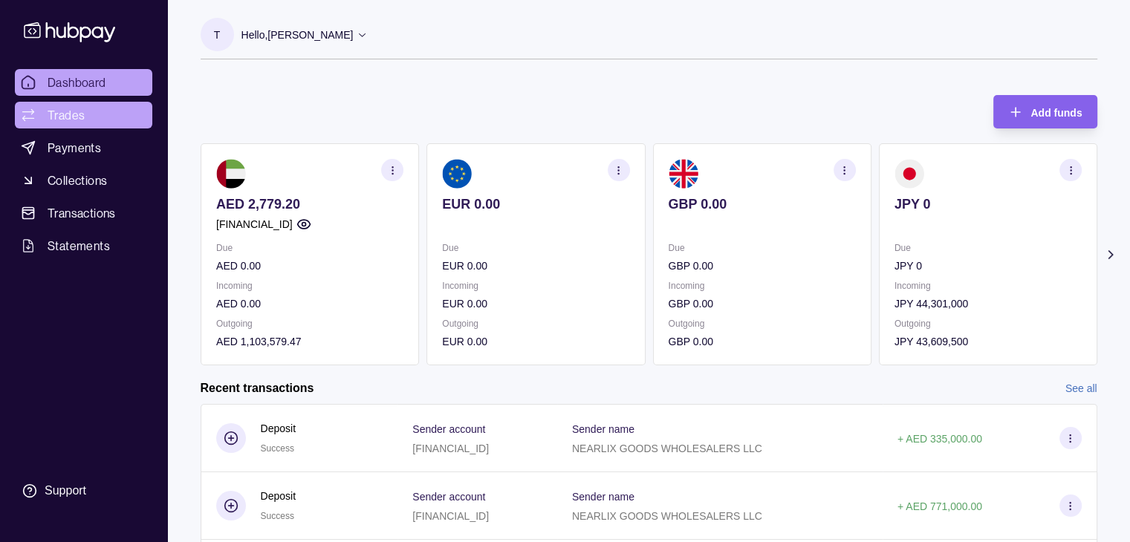
click at [81, 114] on span "Trades" at bounding box center [66, 115] width 37 height 18
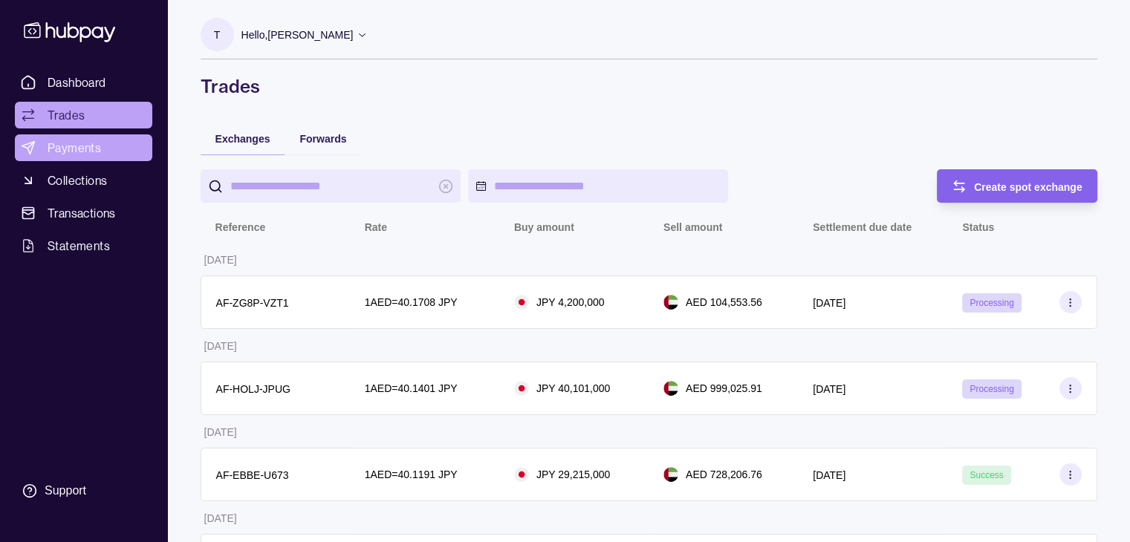
click at [59, 146] on span "Payments" at bounding box center [74, 148] width 53 height 18
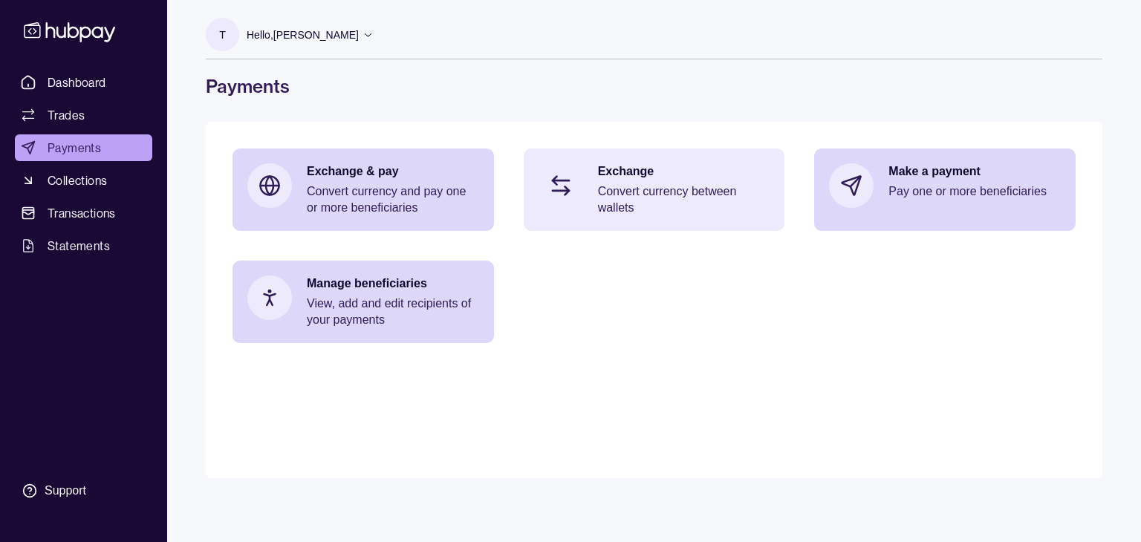
click at [625, 197] on p "Convert currency between wallets" at bounding box center [684, 199] width 172 height 33
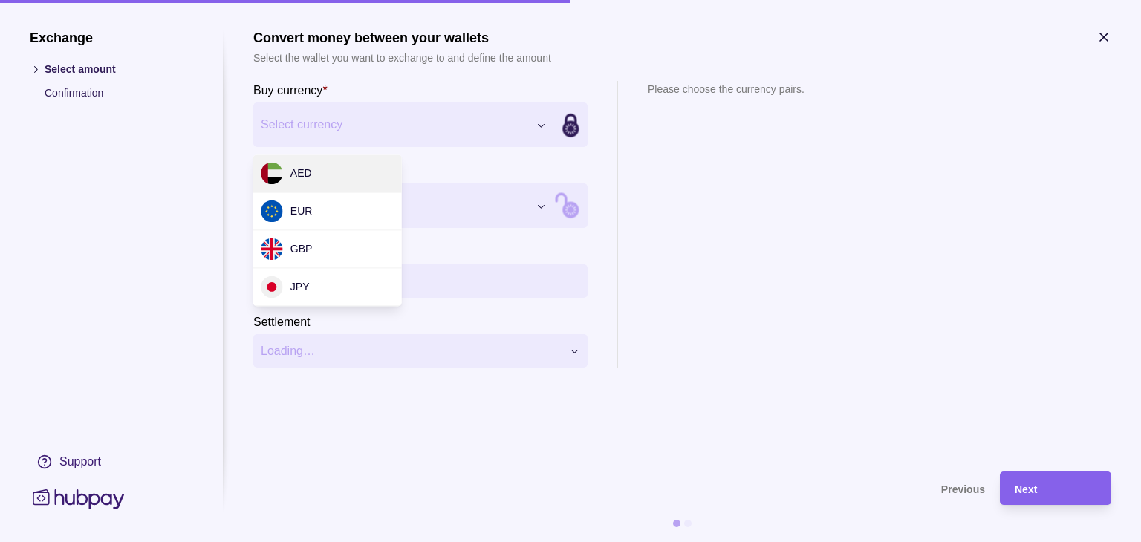
click at [539, 542] on div "Exchange Select amount Confirmation Support Convert money between your wallets …" at bounding box center [570, 542] width 1141 height 0
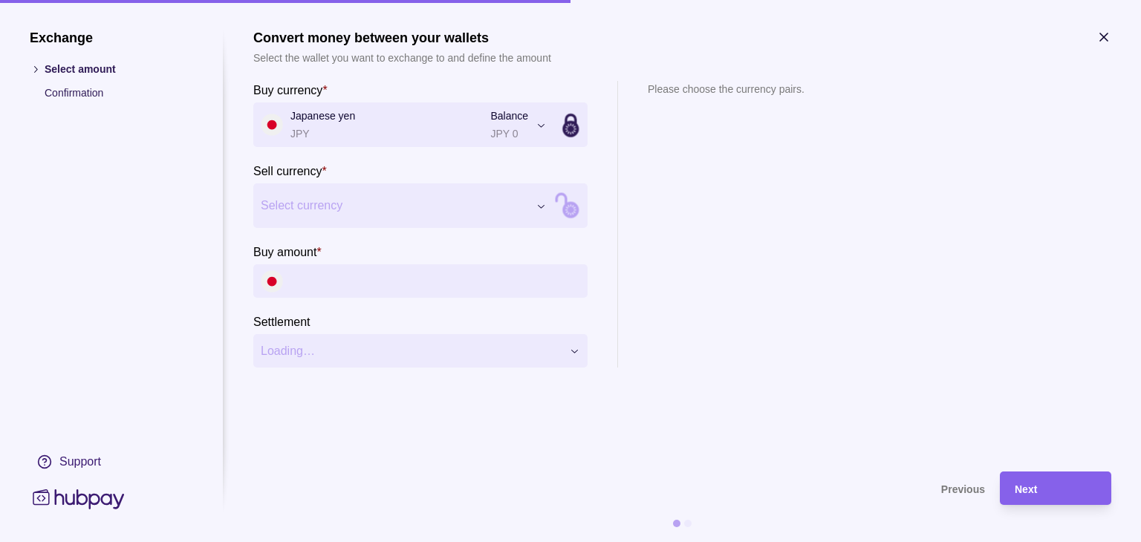
click at [449, 542] on div "Exchange Select amount Confirmation Support Convert money between your wallets …" at bounding box center [570, 542] width 1141 height 0
click at [380, 282] on input "Buy amount *" at bounding box center [435, 280] width 290 height 33
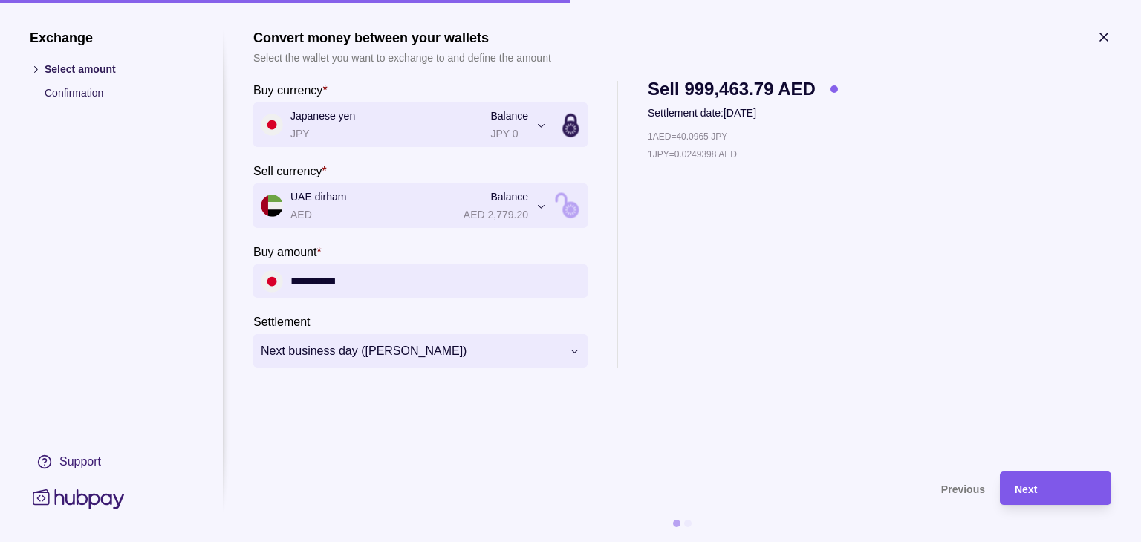
type input "**********"
click at [1018, 489] on span "Next" at bounding box center [1026, 490] width 22 height 12
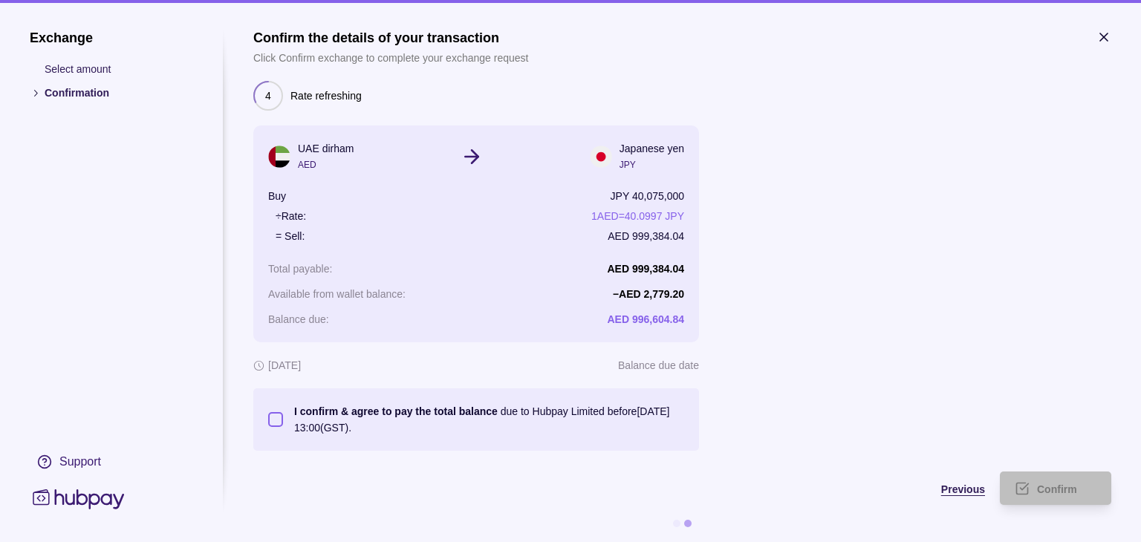
click at [944, 489] on span "Previous" at bounding box center [963, 490] width 44 height 12
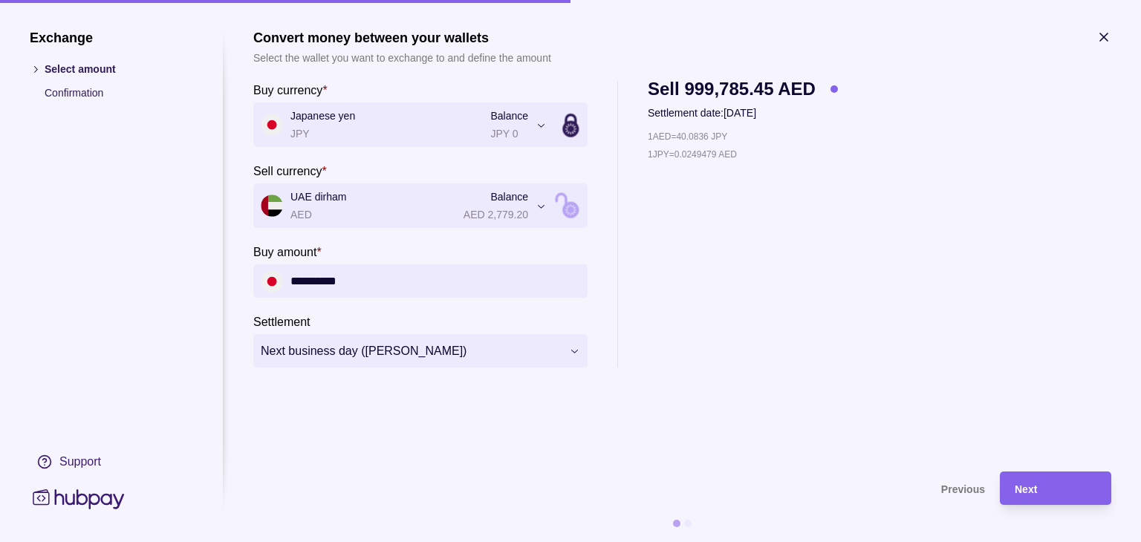
click at [368, 277] on input "**********" at bounding box center [435, 280] width 290 height 33
click at [1099, 36] on icon "button" at bounding box center [1103, 37] width 15 height 15
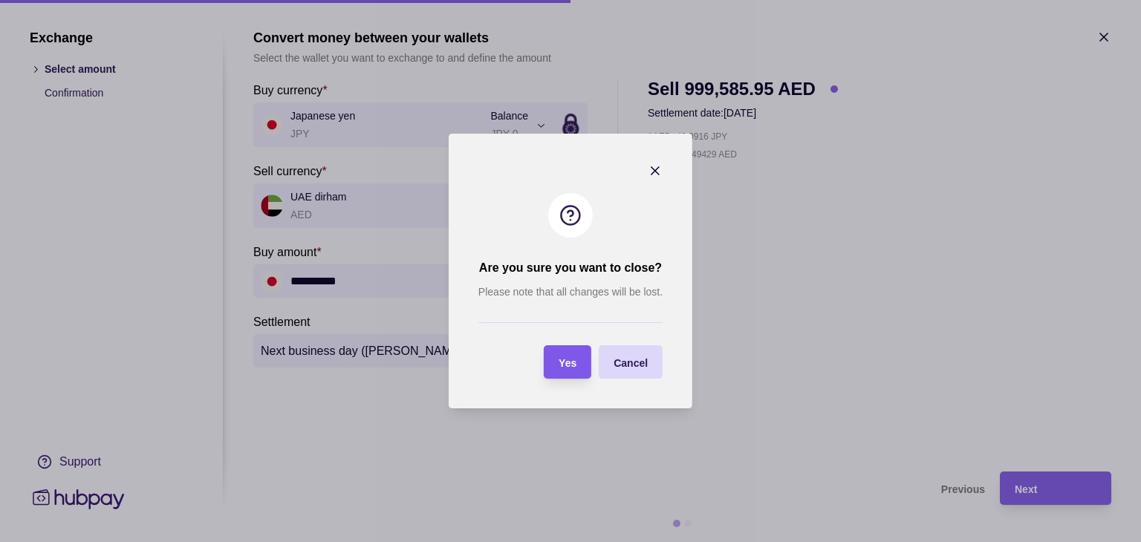
click at [576, 363] on span "Yes" at bounding box center [568, 363] width 18 height 12
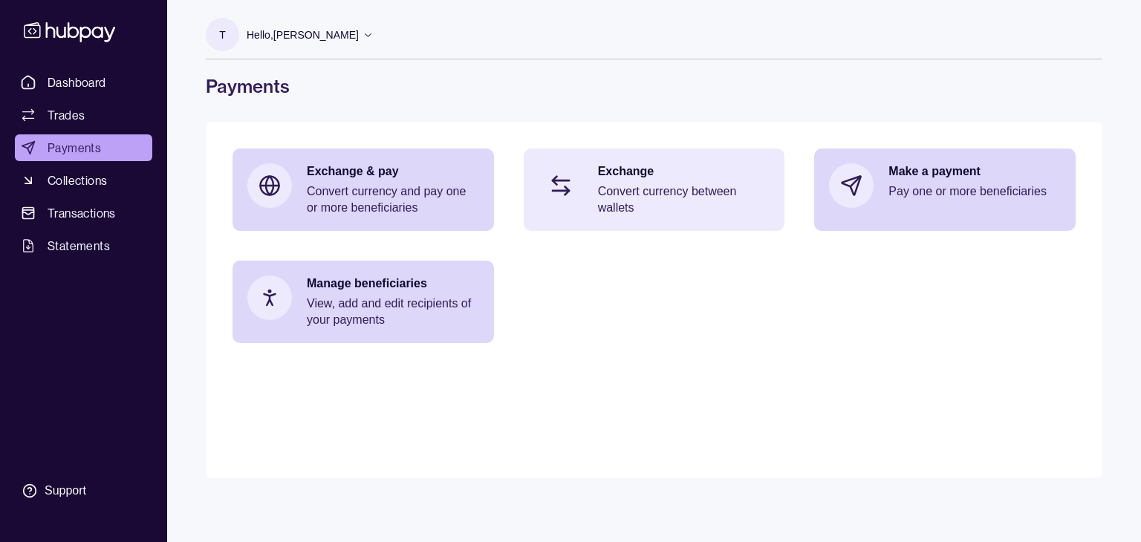
click at [634, 201] on p "Convert currency between wallets" at bounding box center [684, 199] width 172 height 33
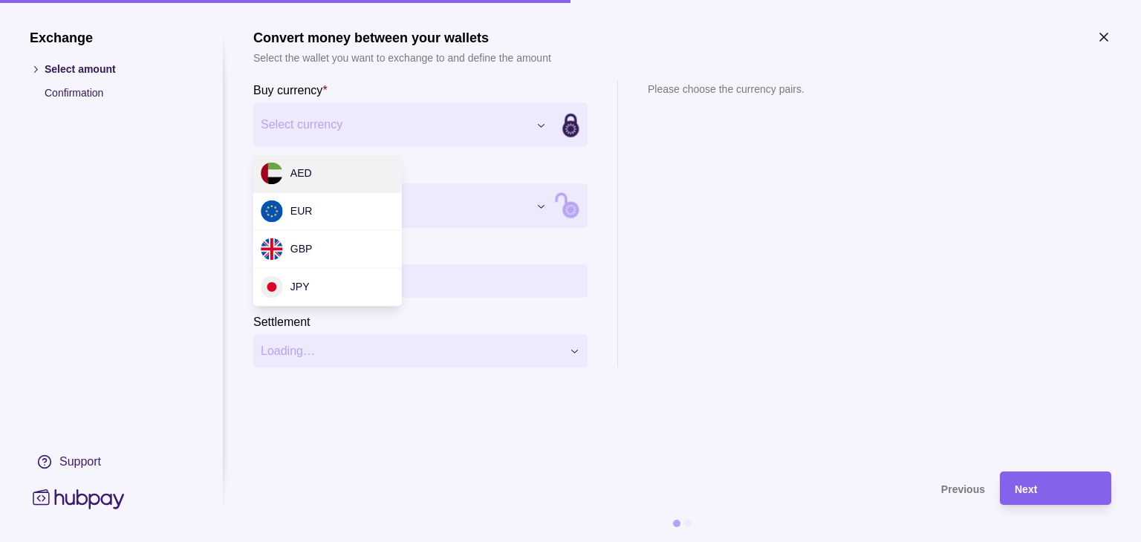
click at [530, 542] on div "Exchange Select amount Confirmation Support Convert money between your wallets …" at bounding box center [570, 542] width 1141 height 0
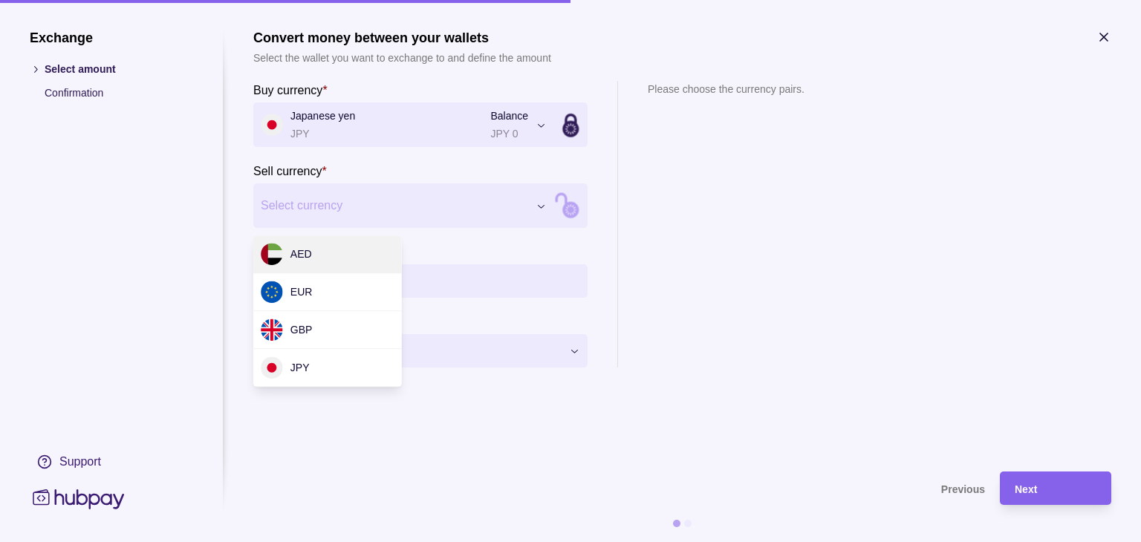
click at [544, 542] on div "Exchange Select amount Confirmation Support Convert money between your wallets …" at bounding box center [570, 542] width 1141 height 0
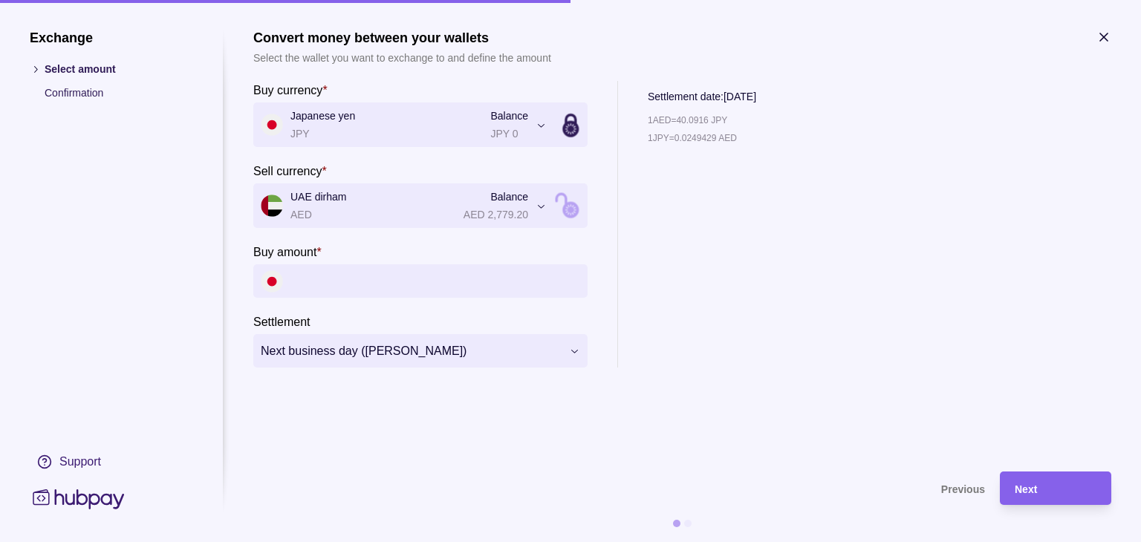
click at [435, 283] on input "Buy amount *" at bounding box center [435, 280] width 290 height 33
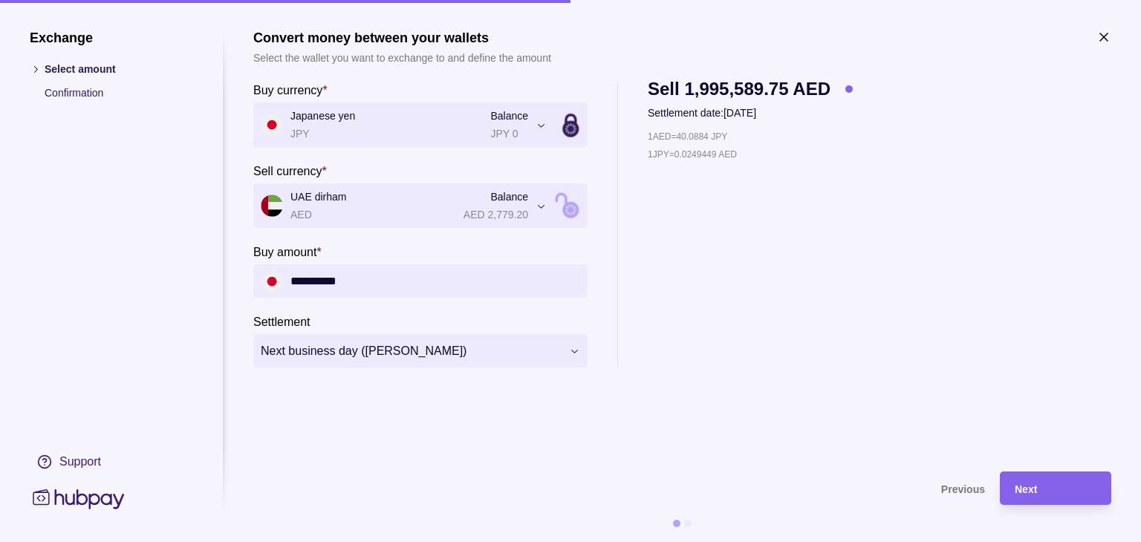
click at [811, 328] on div "1 AED = 40.0884 JPY 1 JPY = 0.0249449 AED" at bounding box center [750, 248] width 205 height 239
click at [1026, 491] on span "Next" at bounding box center [1026, 490] width 22 height 12
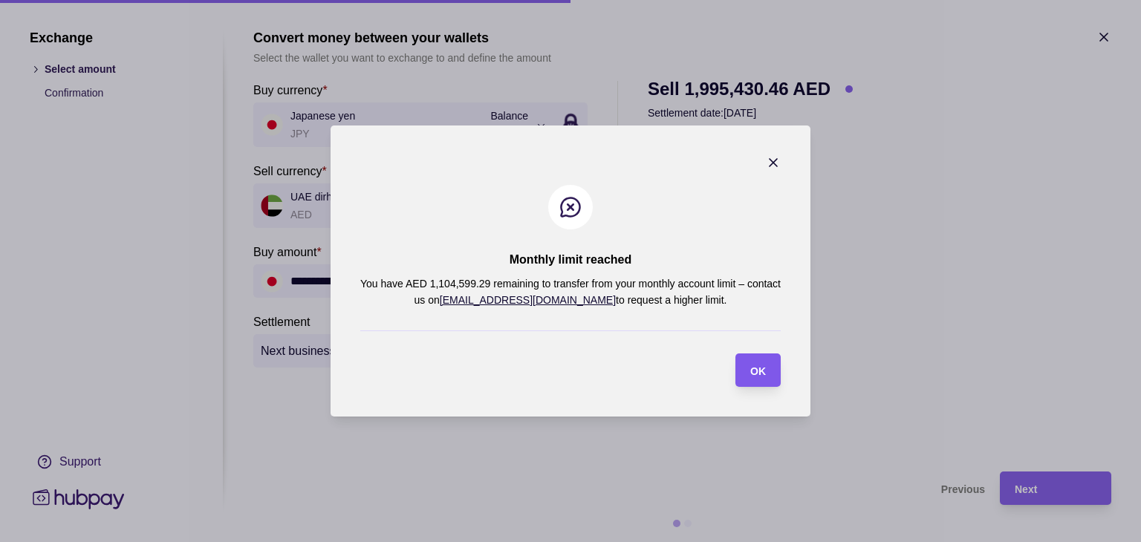
click at [750, 371] on span "OK" at bounding box center [758, 371] width 16 height 12
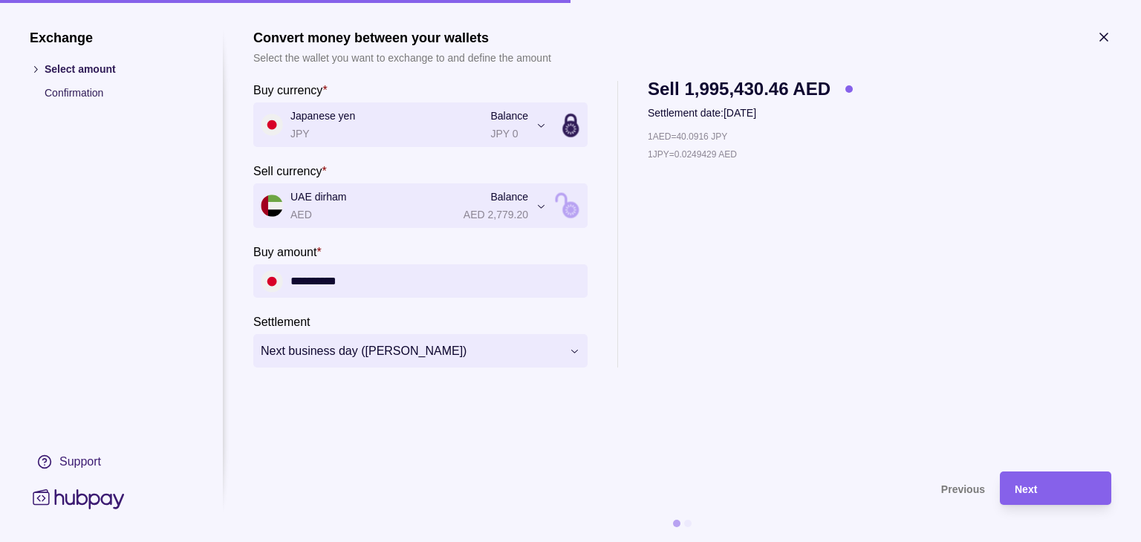
click at [437, 271] on input "**********" at bounding box center [435, 280] width 290 height 33
type input "*"
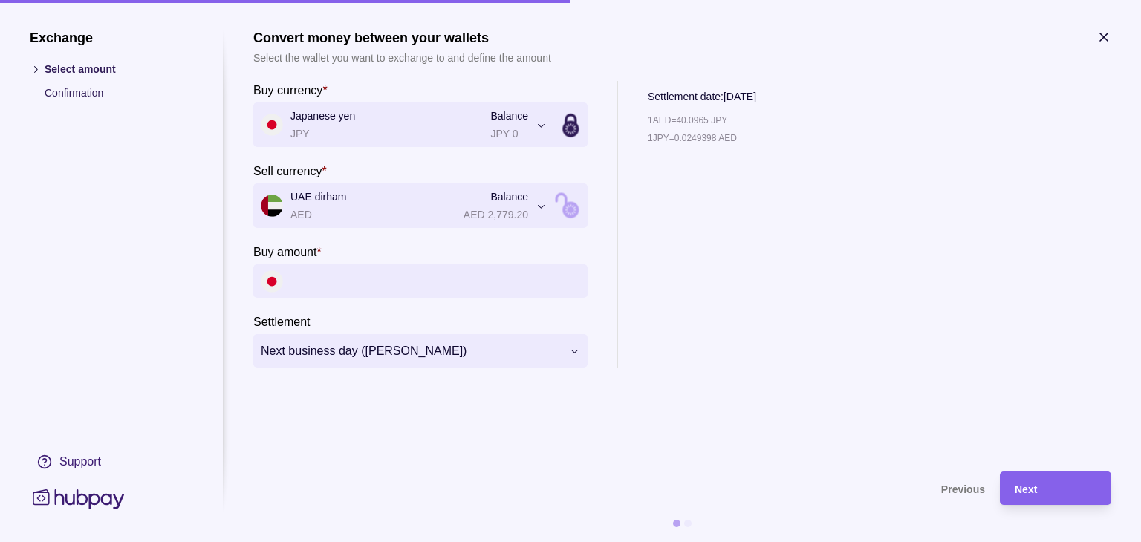
click at [1102, 38] on icon "button" at bounding box center [1103, 36] width 7 height 7
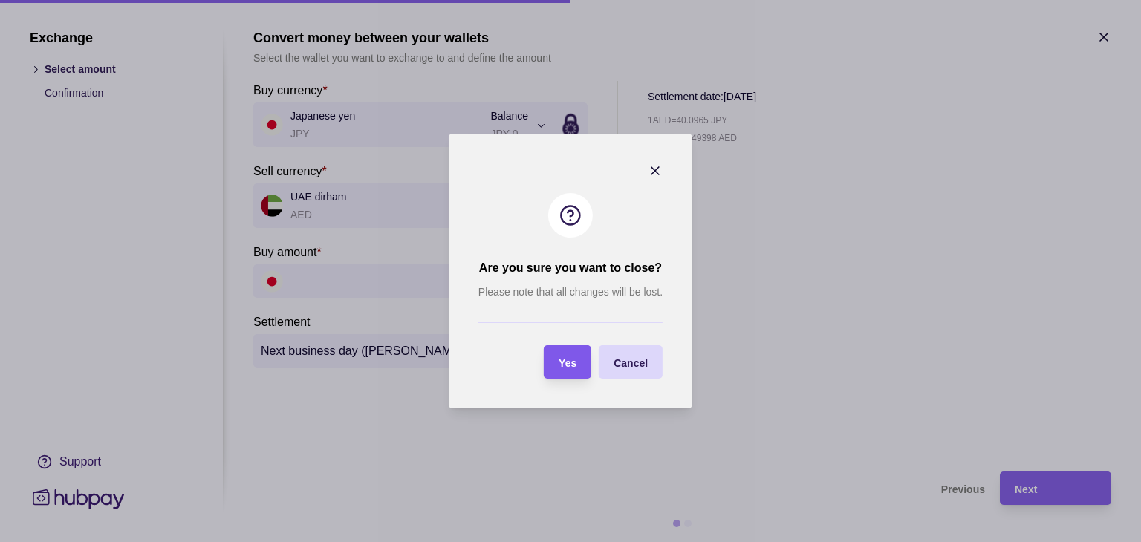
click at [583, 360] on section "Yes" at bounding box center [568, 361] width 48 height 33
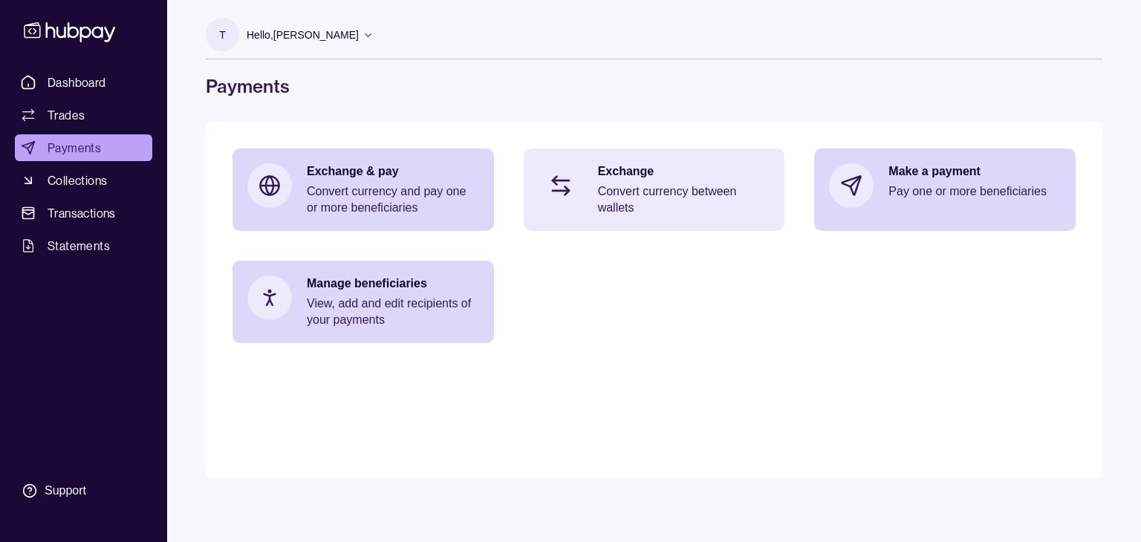
click at [643, 210] on p "Convert currency between wallets" at bounding box center [684, 199] width 172 height 33
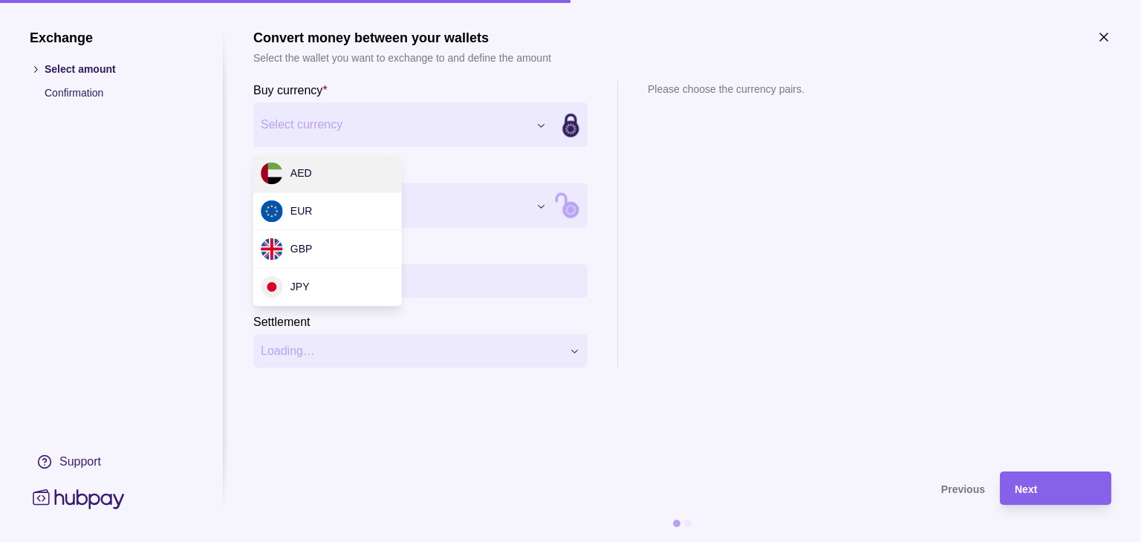
click at [515, 542] on div "Exchange Select amount Confirmation Support Convert money between your wallets …" at bounding box center [570, 542] width 1141 height 0
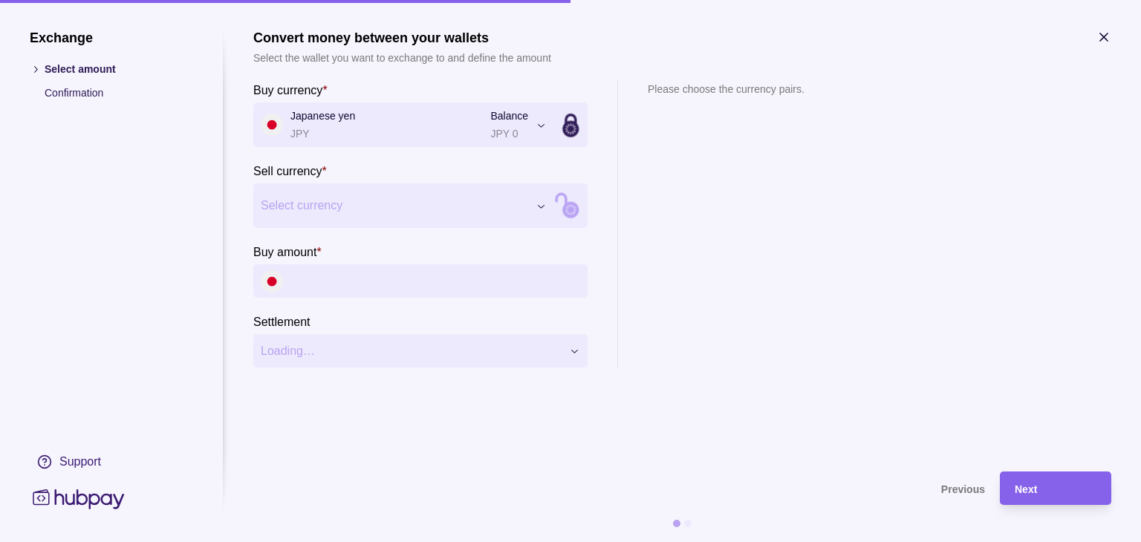
click at [534, 542] on div "Exchange Select amount Confirmation Support Convert money between your wallets …" at bounding box center [570, 542] width 1141 height 0
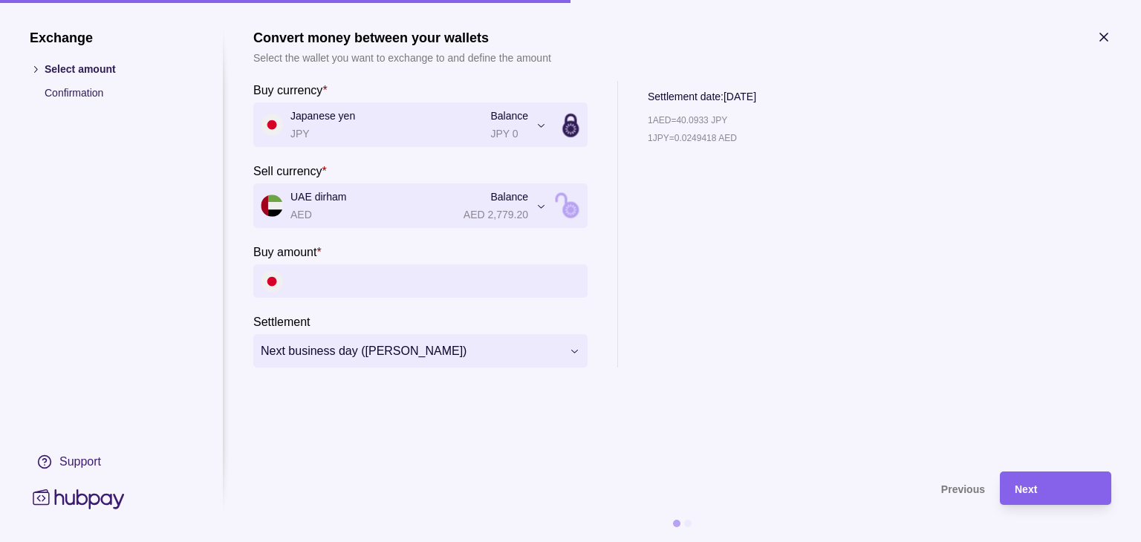
click at [381, 285] on input "Buy amount *" at bounding box center [435, 280] width 290 height 33
type input "*"
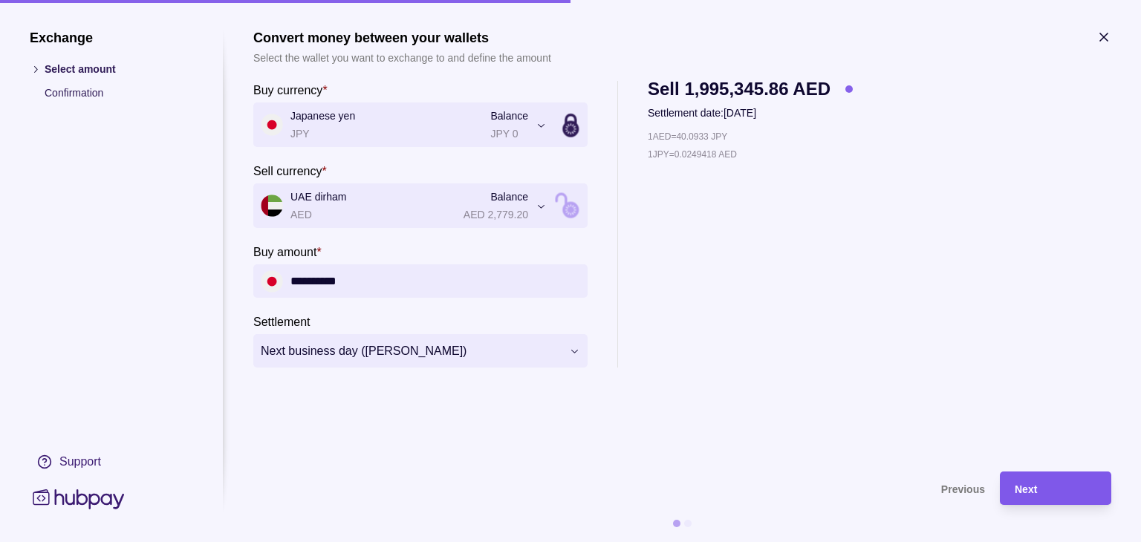
type input "**********"
click at [1015, 495] on div "Next" at bounding box center [1056, 489] width 82 height 18
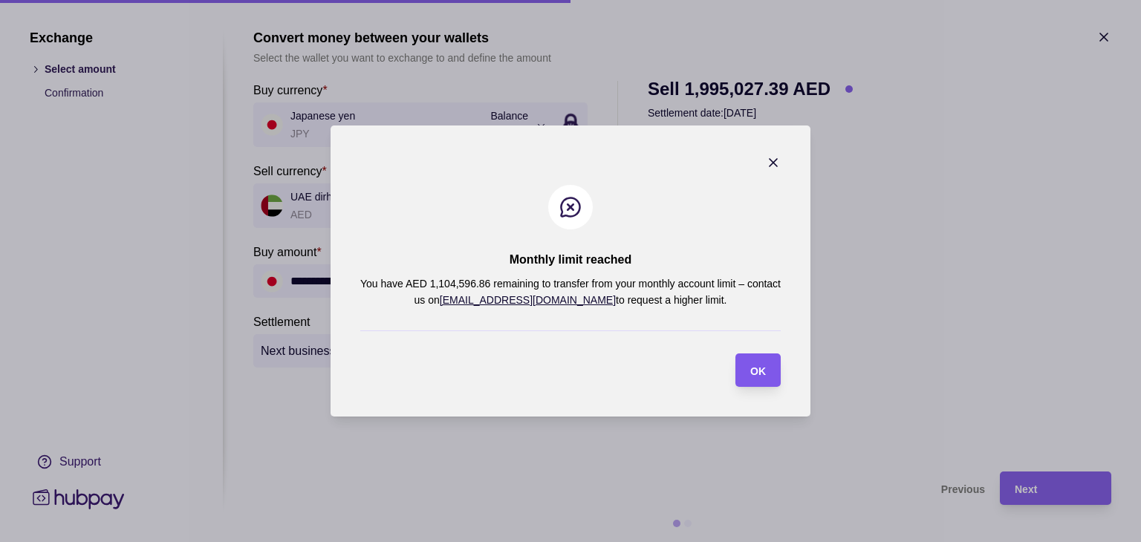
click at [745, 372] on div "OK" at bounding box center [747, 370] width 38 height 33
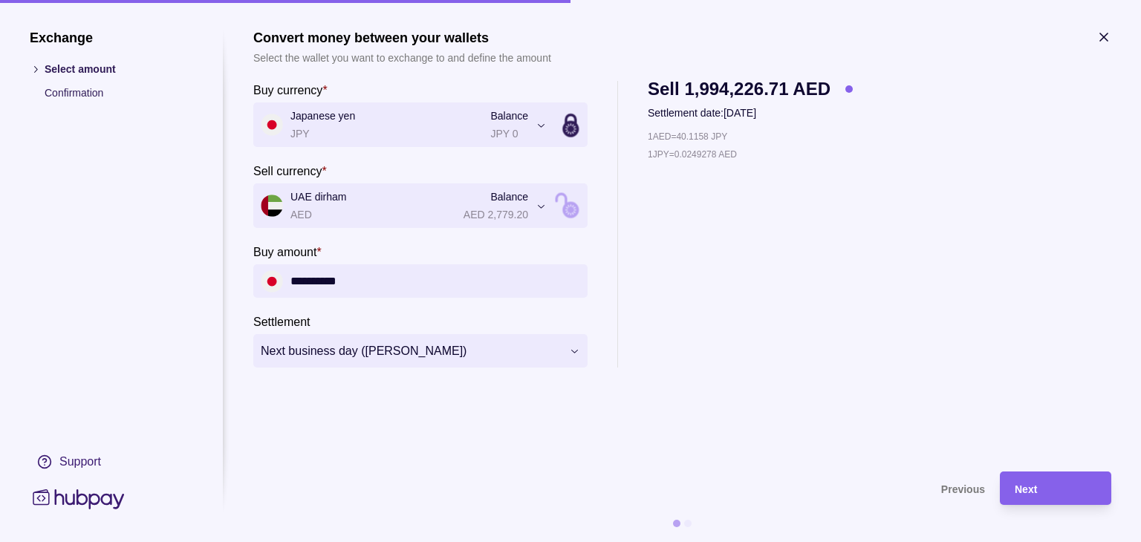
click at [379, 281] on input "**********" at bounding box center [435, 280] width 290 height 33
type input "*"
type input "**********"
click at [800, 334] on div "1 AED = 40.1158 JPY 1 JPY = 0.0249278 AED" at bounding box center [750, 248] width 205 height 239
click at [1022, 492] on span "Next" at bounding box center [1026, 490] width 22 height 12
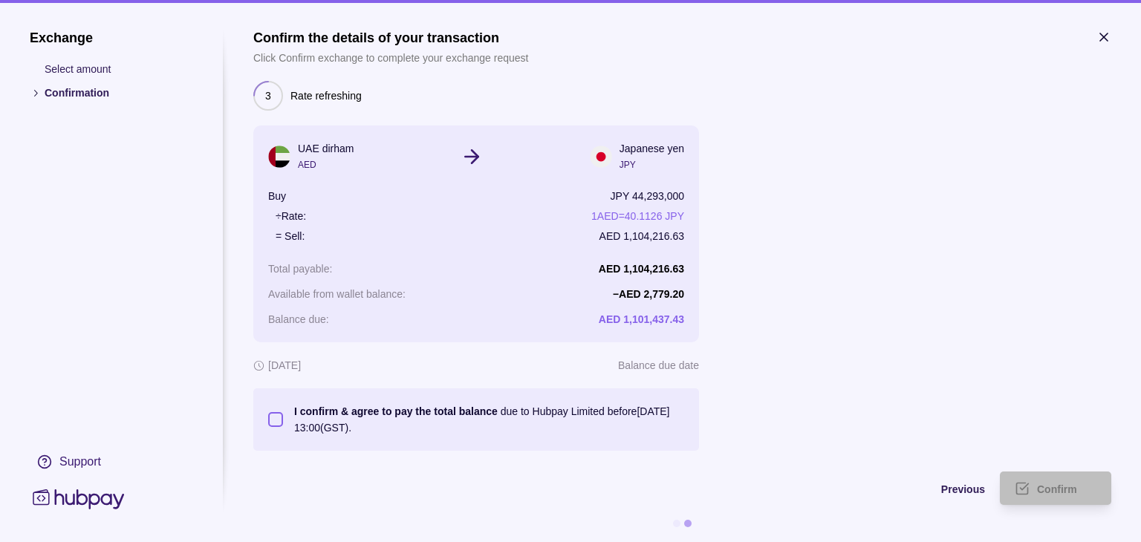
click at [278, 421] on button "I confirm & agree to pay the total balance due to Hubpay Limited before [DATE] …" at bounding box center [275, 419] width 15 height 15
click at [969, 487] on span "Previous" at bounding box center [963, 490] width 44 height 12
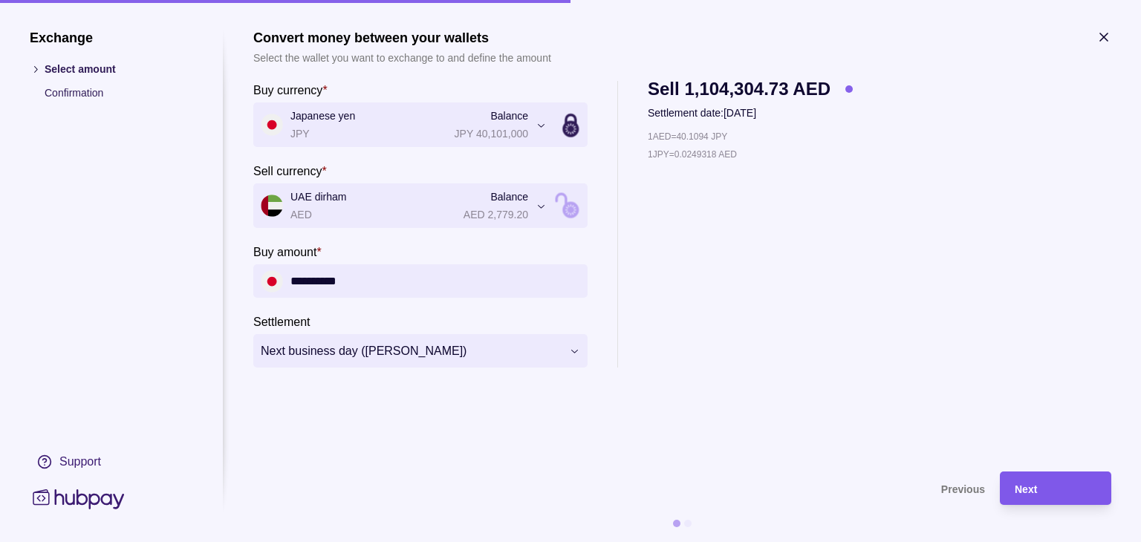
click at [1038, 489] on div "Next" at bounding box center [1056, 489] width 82 height 18
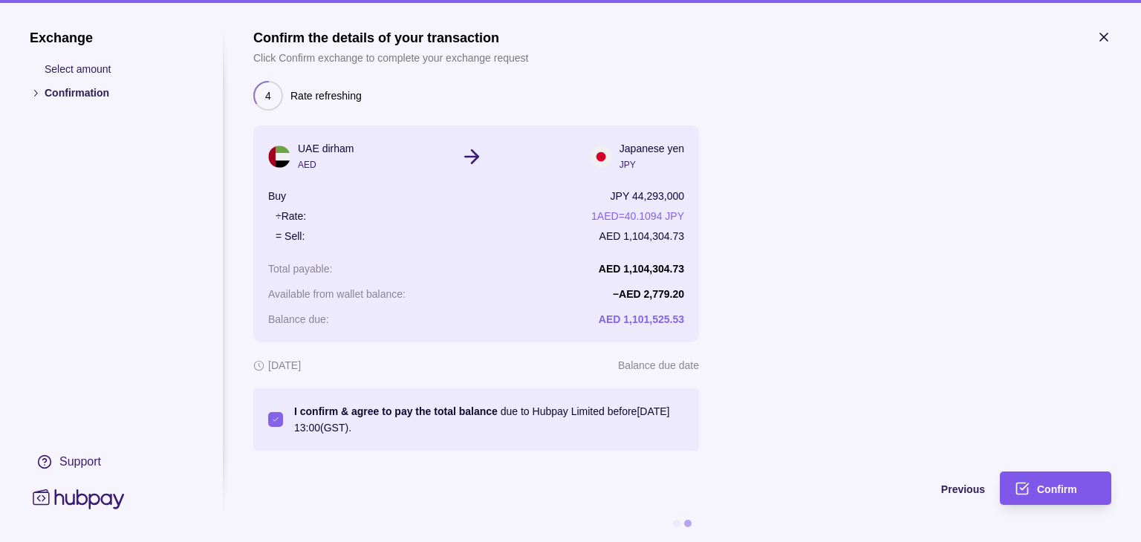
click at [1059, 488] on span "Confirm" at bounding box center [1057, 490] width 40 height 12
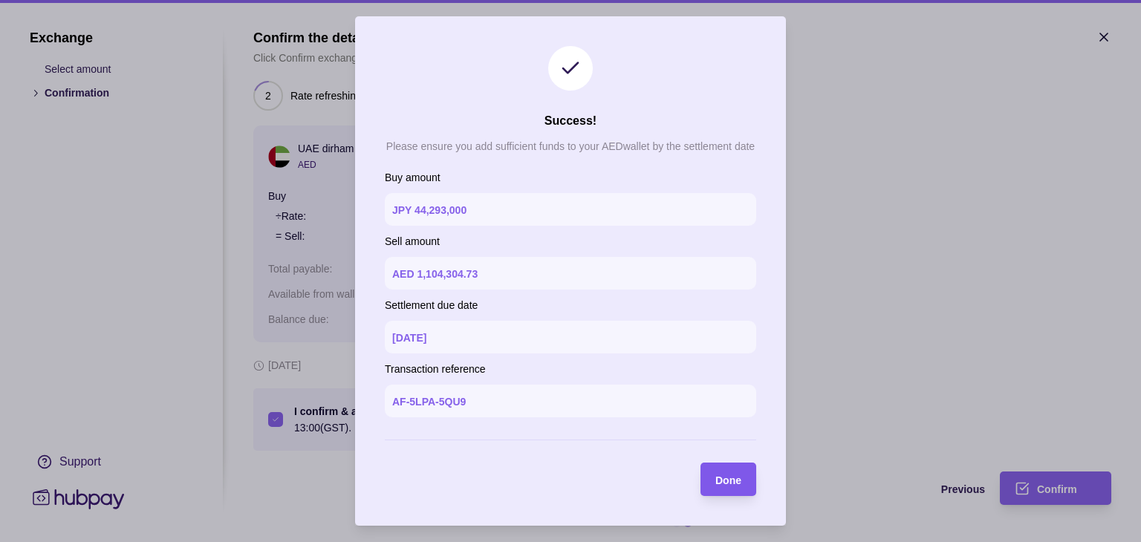
click at [726, 477] on span "Done" at bounding box center [728, 481] width 26 height 12
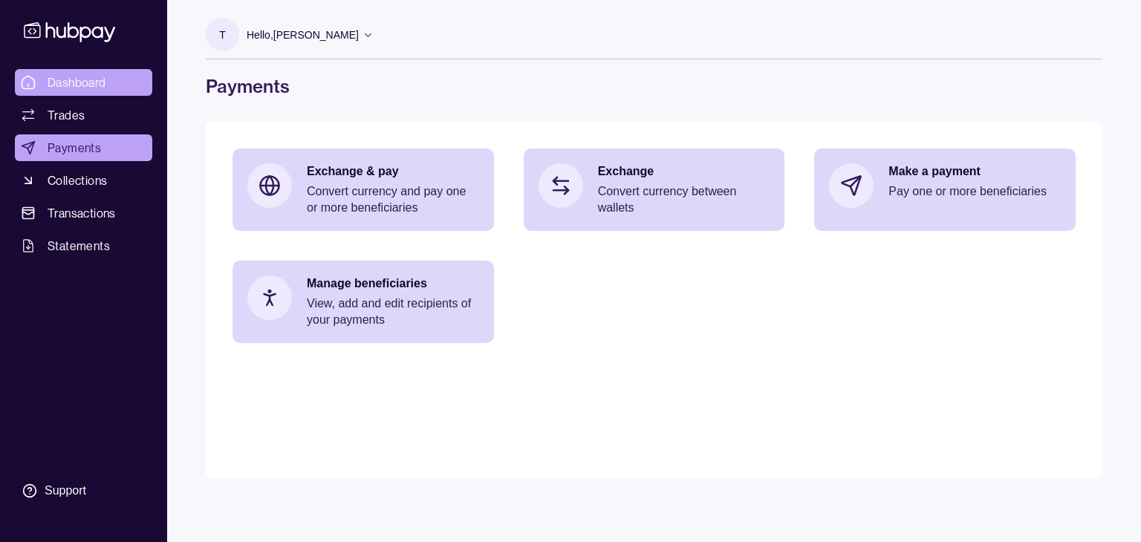
click at [83, 79] on span "Dashboard" at bounding box center [77, 83] width 59 height 18
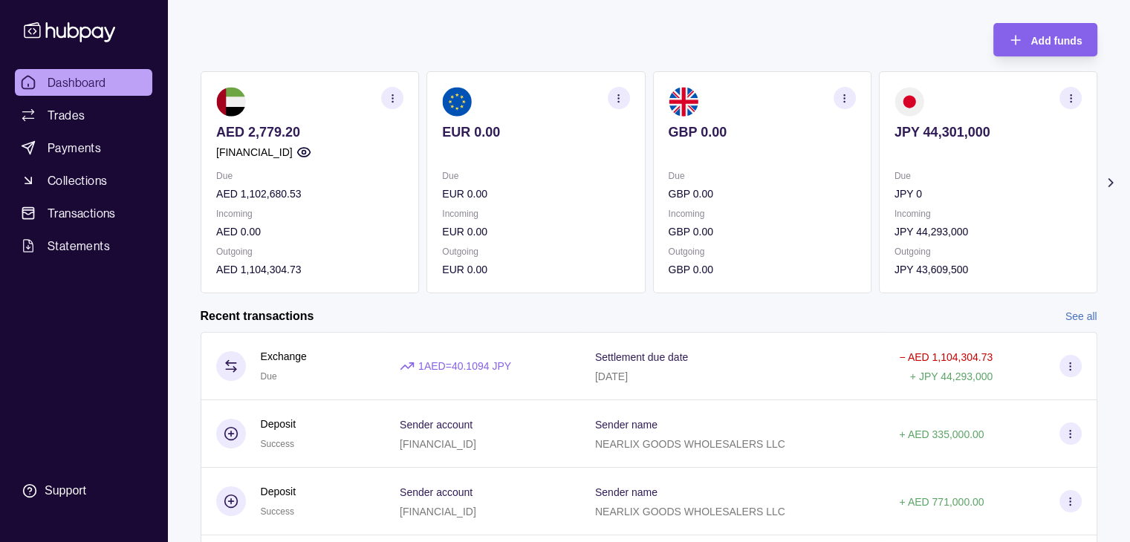
scroll to position [74, 0]
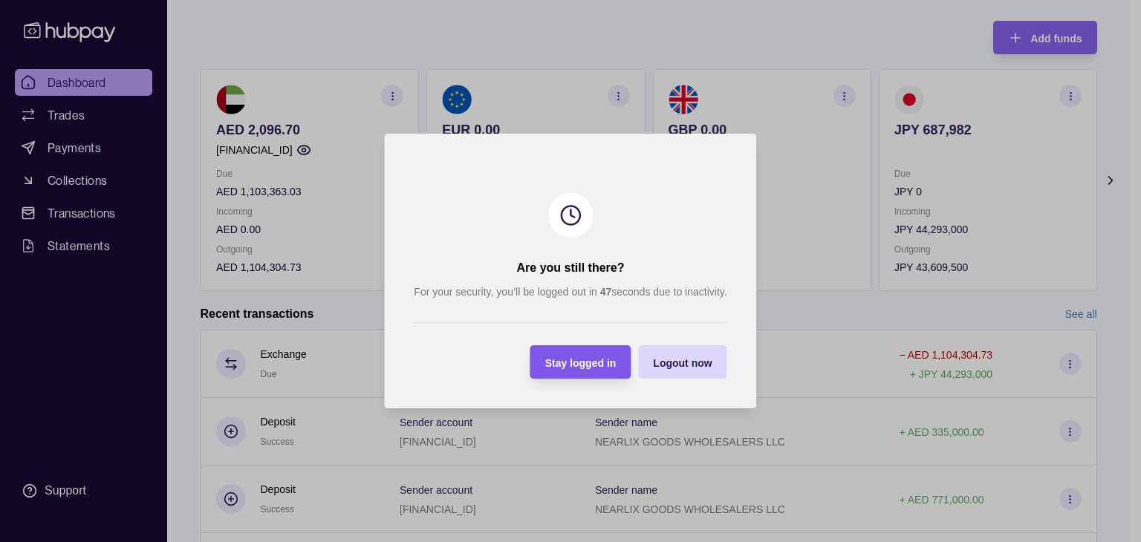
click at [602, 364] on span "Stay logged in" at bounding box center [580, 363] width 71 height 12
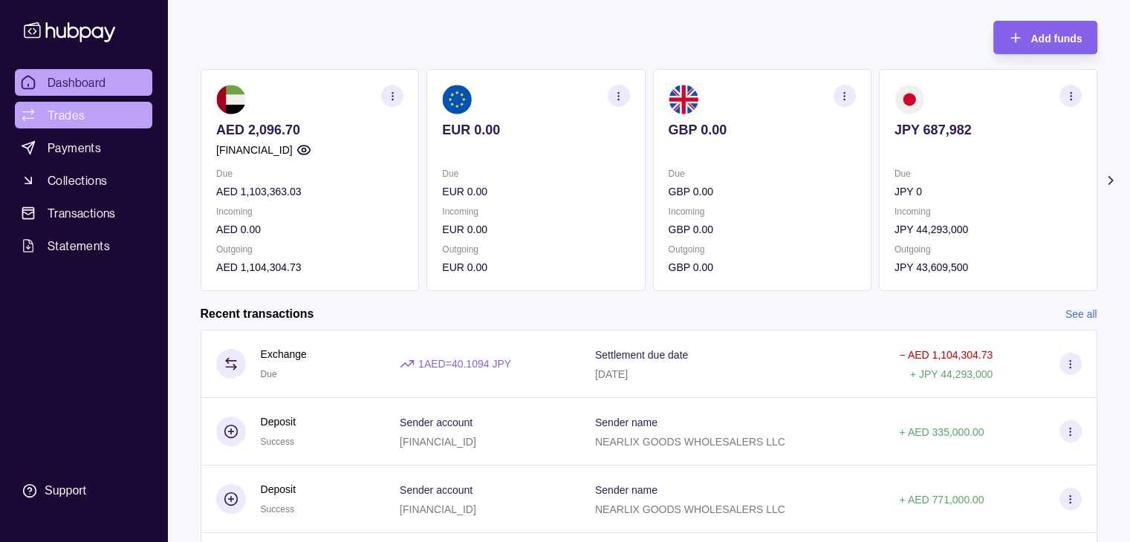
click at [74, 114] on span "Trades" at bounding box center [66, 115] width 37 height 18
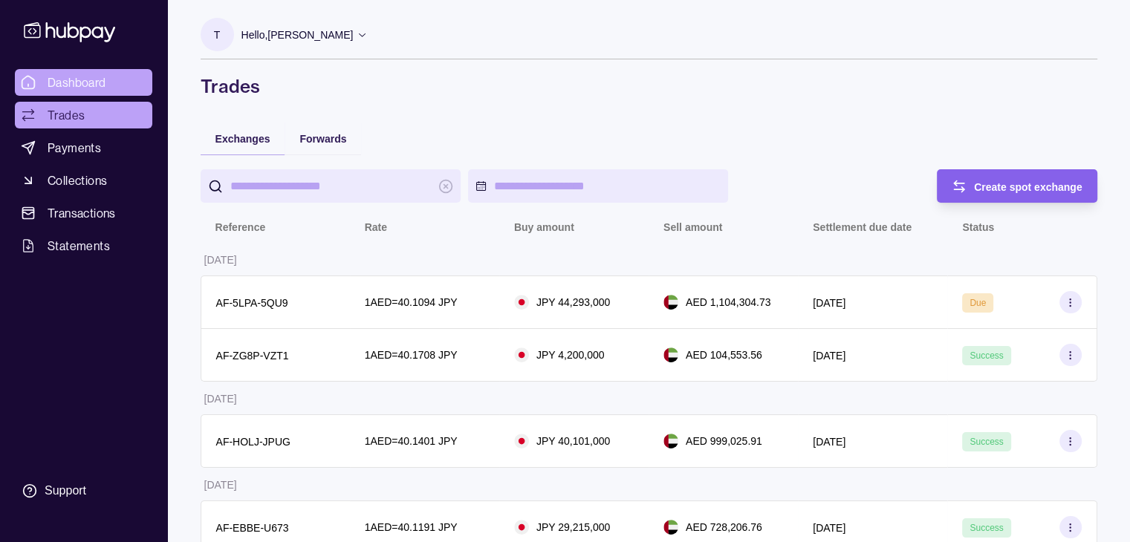
click at [90, 76] on span "Dashboard" at bounding box center [77, 83] width 59 height 18
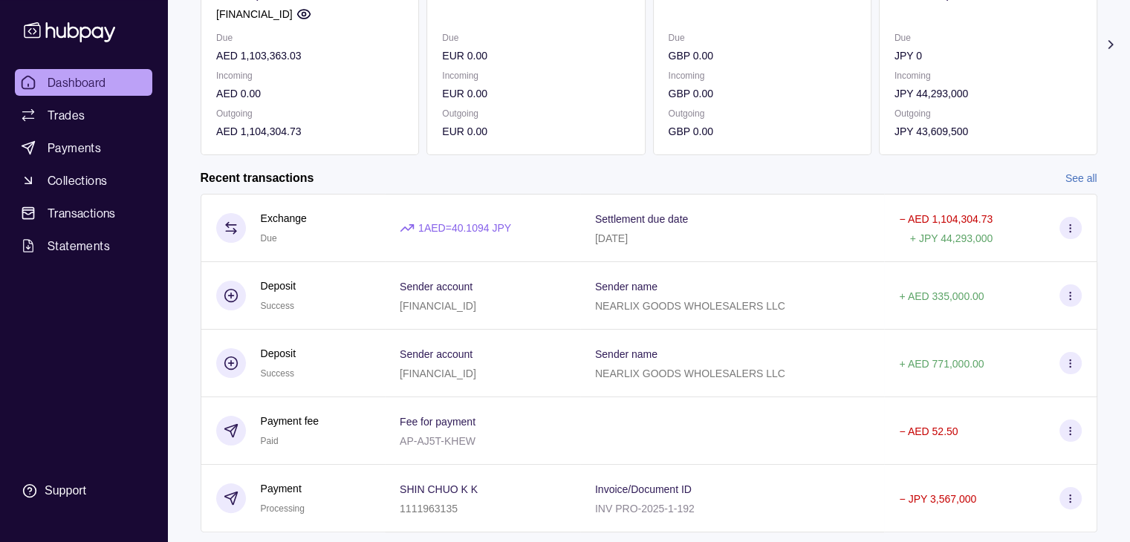
scroll to position [250, 0]
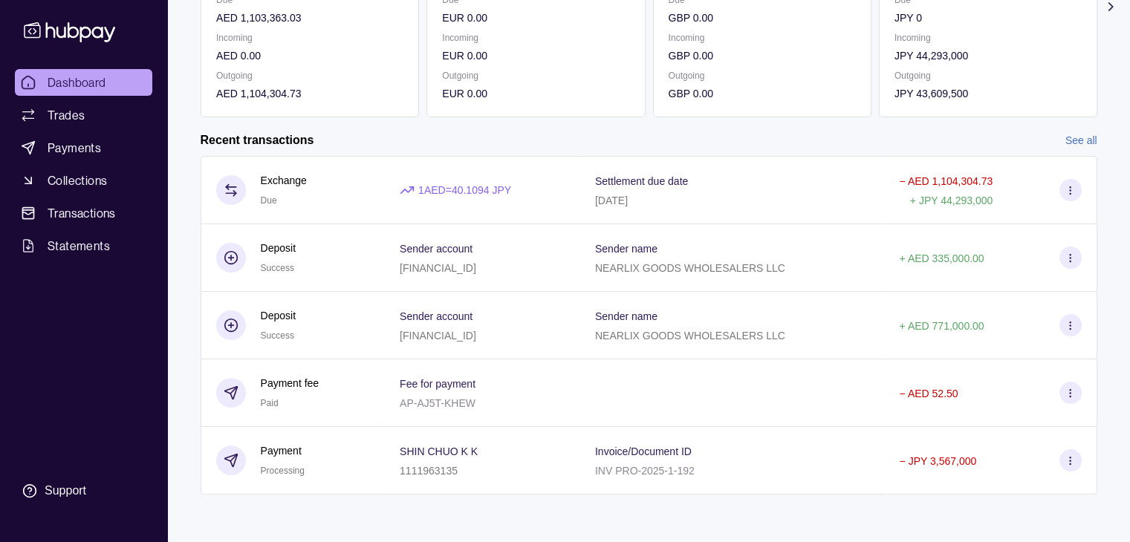
click at [1079, 140] on link "See all" at bounding box center [1081, 140] width 32 height 16
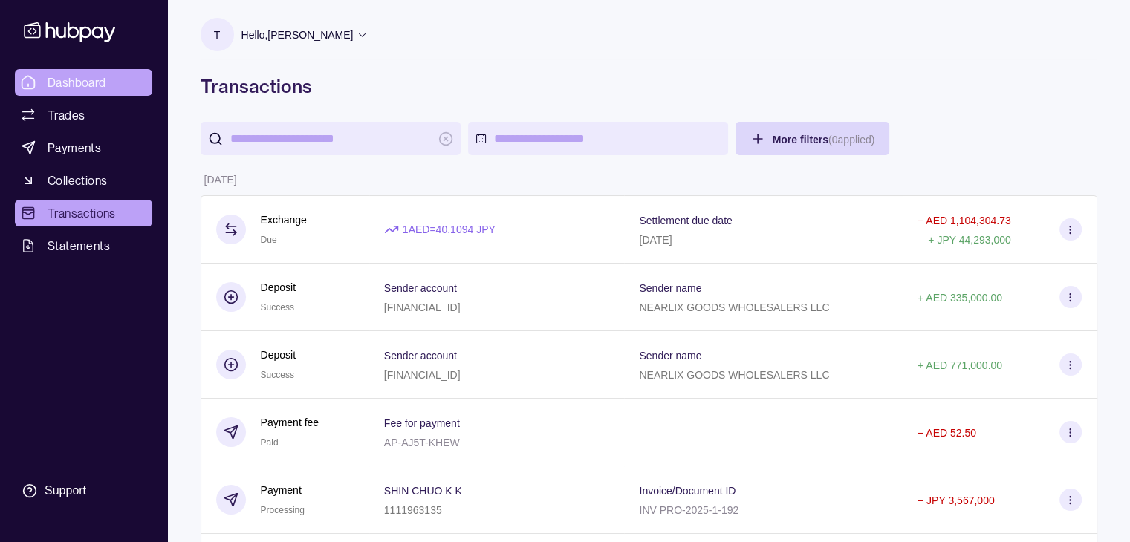
click at [69, 78] on span "Dashboard" at bounding box center [77, 83] width 59 height 18
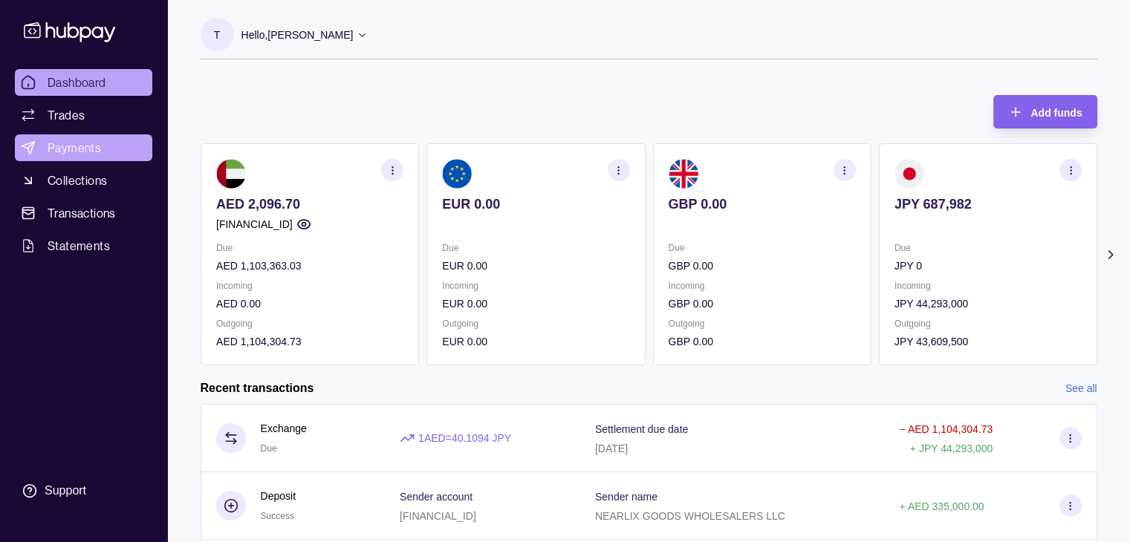
click at [65, 149] on span "Payments" at bounding box center [74, 148] width 53 height 18
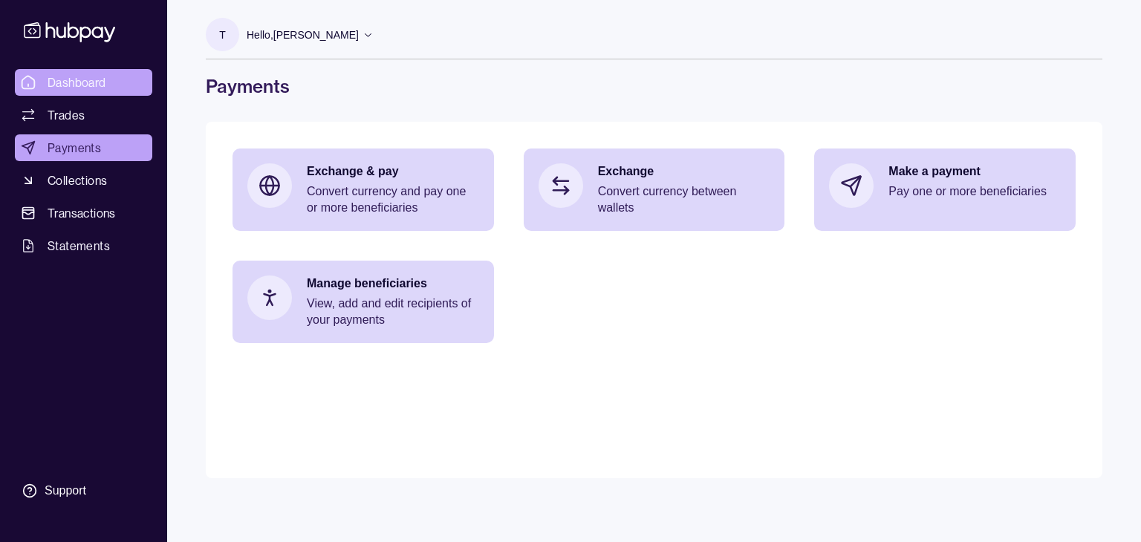
click at [83, 83] on span "Dashboard" at bounding box center [77, 83] width 59 height 18
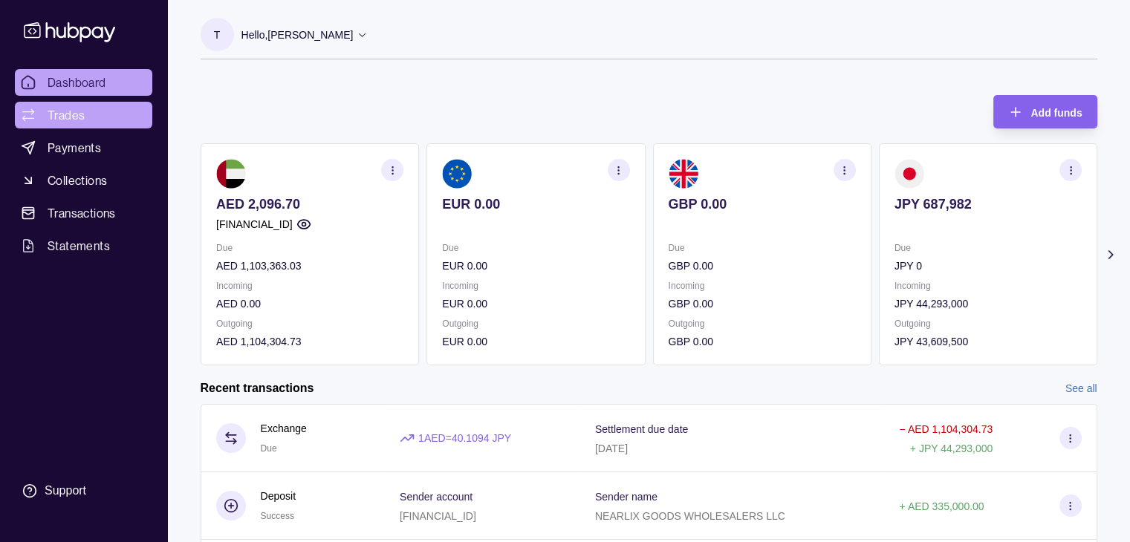
click at [97, 117] on link "Trades" at bounding box center [83, 115] width 137 height 27
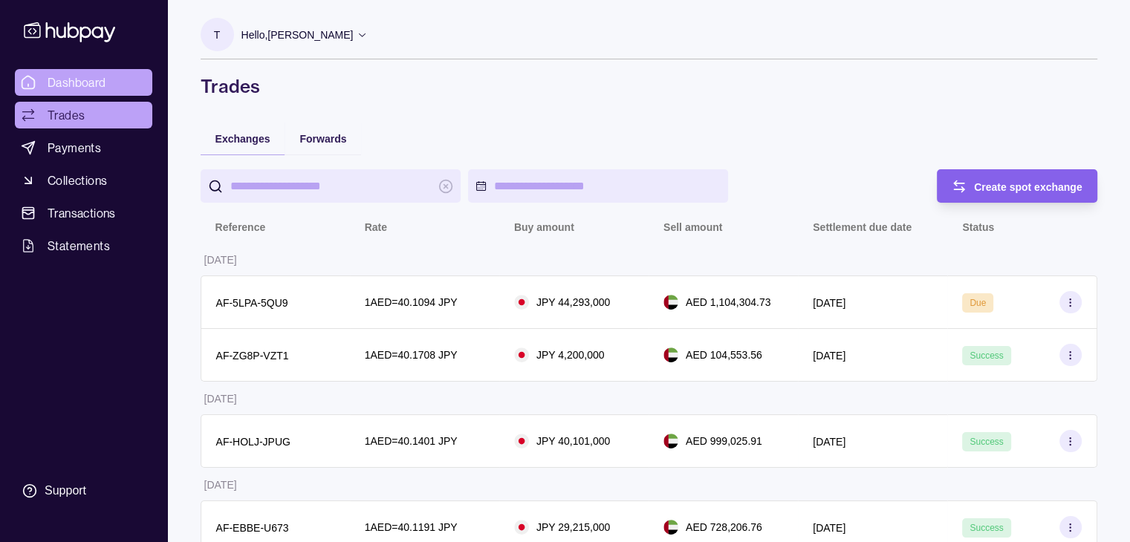
click at [97, 84] on span "Dashboard" at bounding box center [77, 83] width 59 height 18
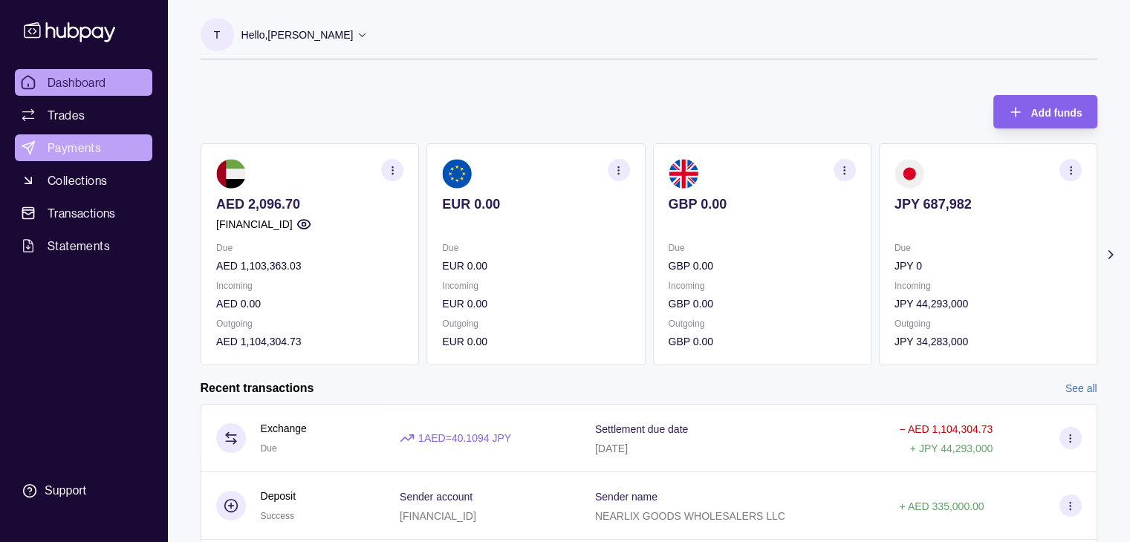
click at [74, 143] on span "Payments" at bounding box center [74, 148] width 53 height 18
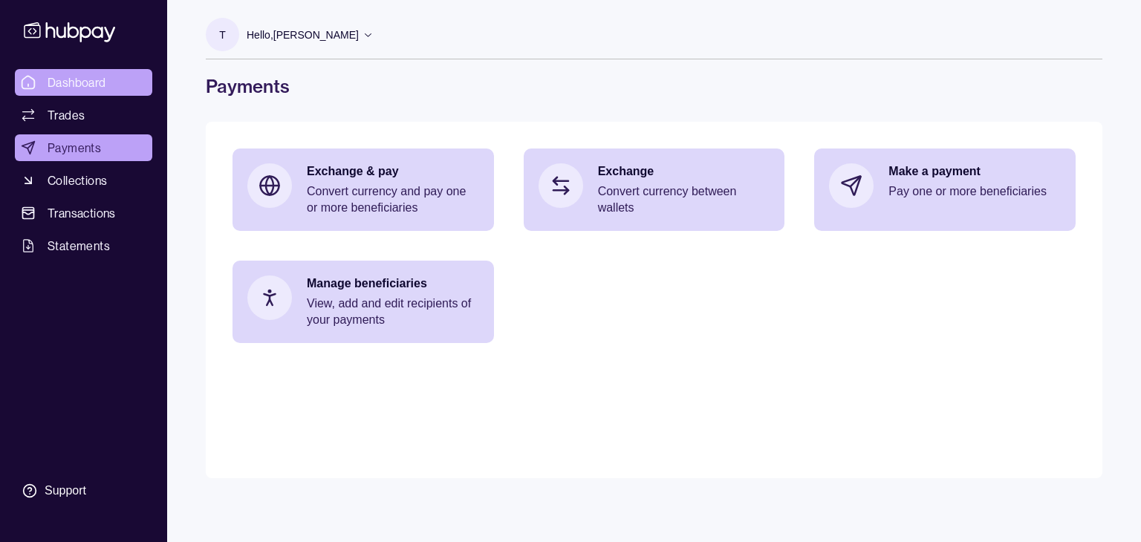
click at [68, 91] on span "Dashboard" at bounding box center [77, 83] width 59 height 18
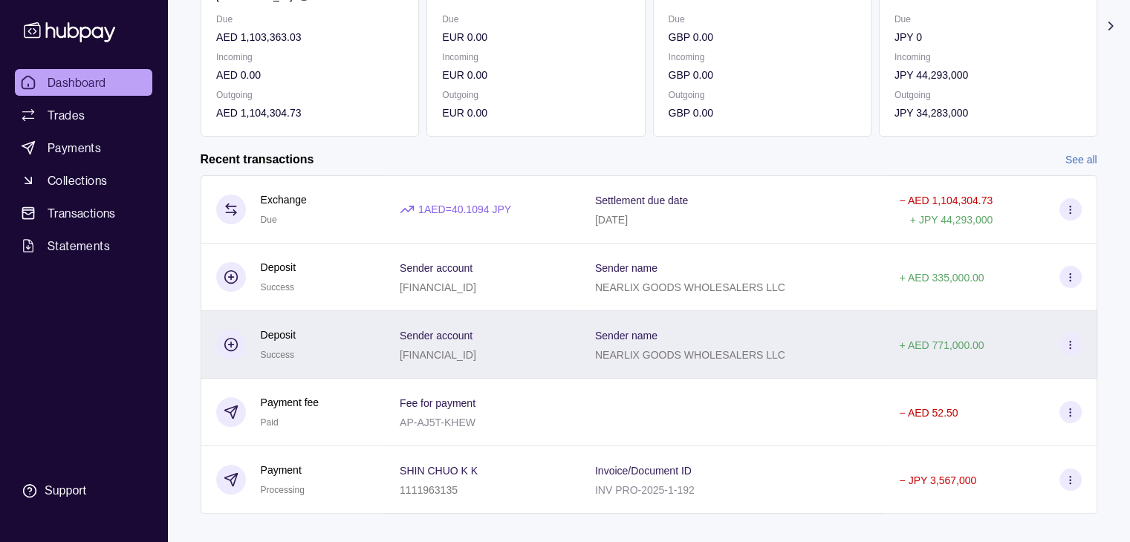
scroll to position [250, 0]
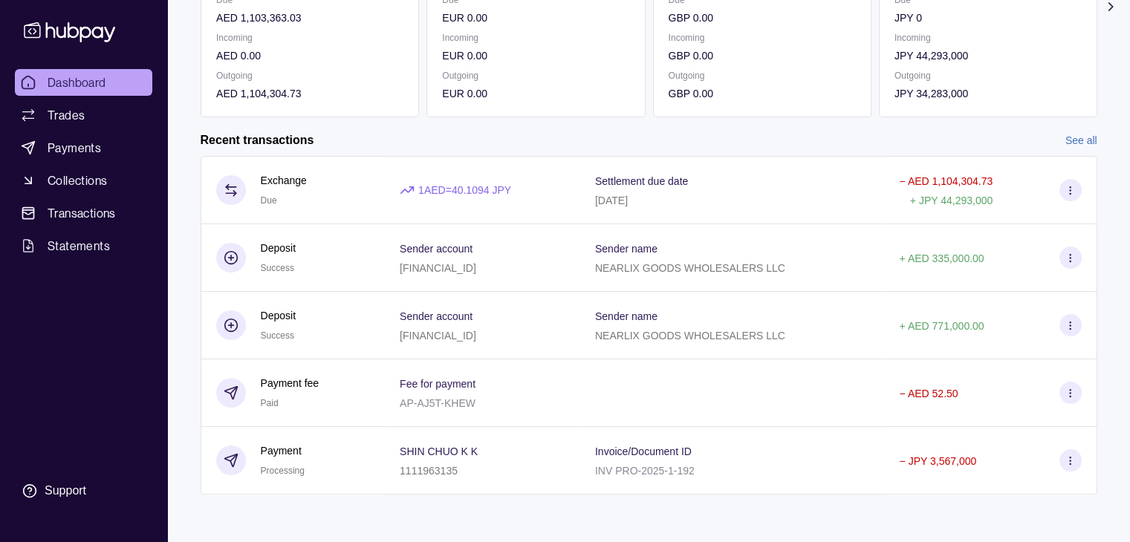
click at [1070, 137] on link "See all" at bounding box center [1081, 140] width 32 height 16
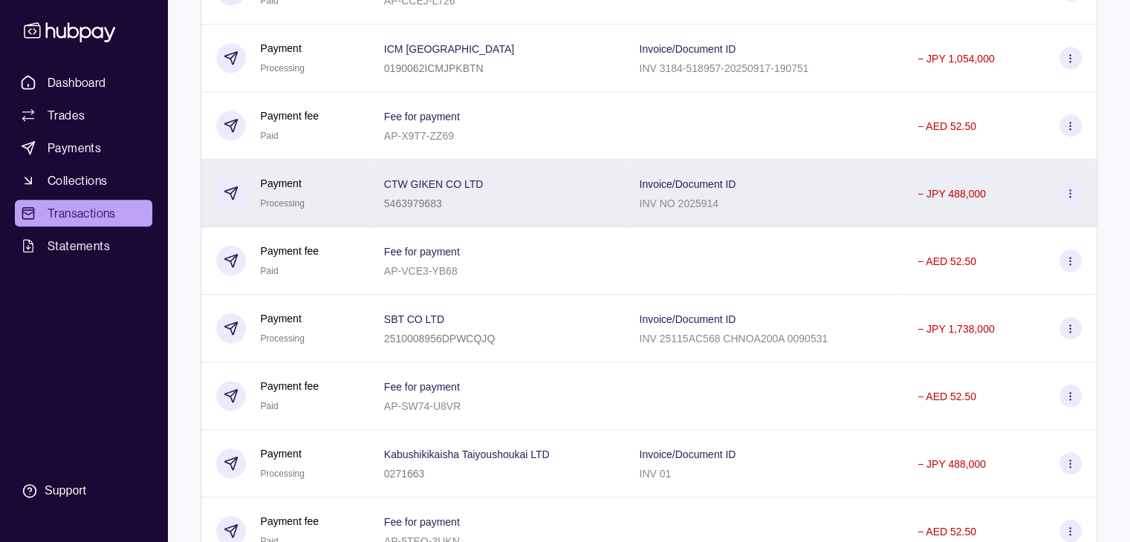
scroll to position [1486, 0]
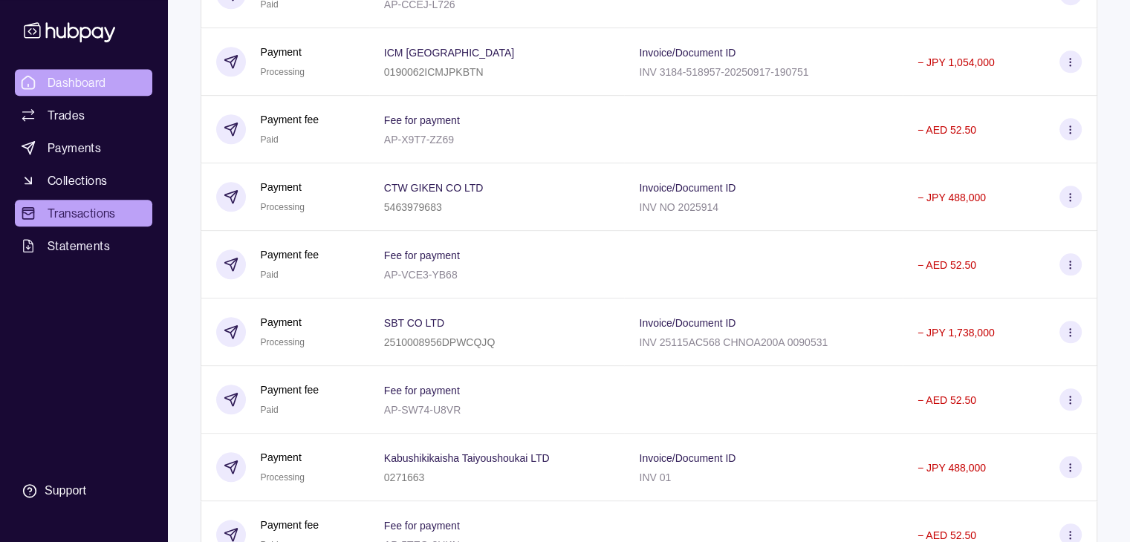
click at [110, 88] on link "Dashboard" at bounding box center [83, 82] width 137 height 27
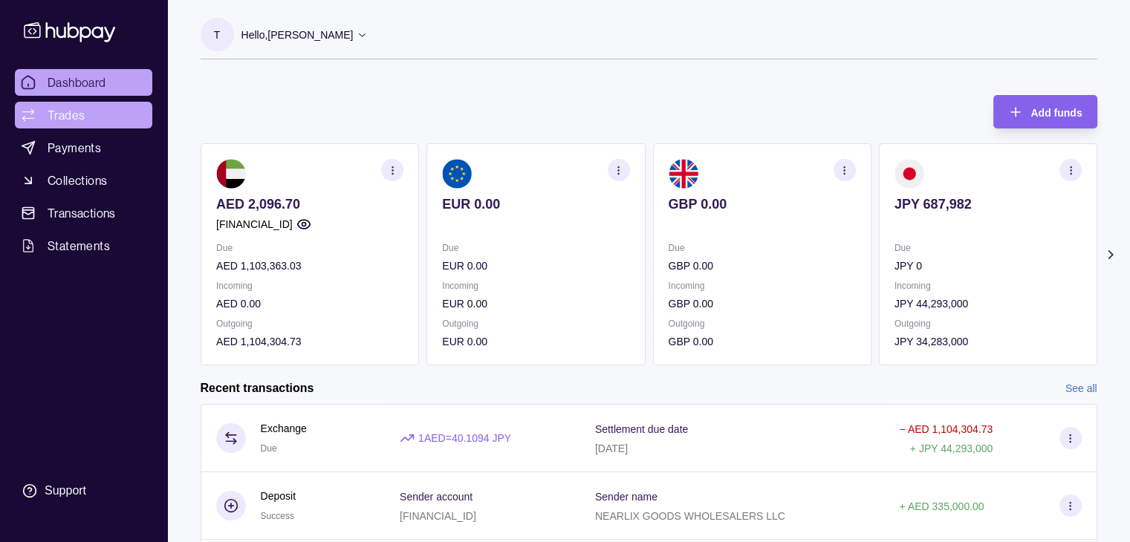
click at [79, 120] on span "Trades" at bounding box center [66, 115] width 37 height 18
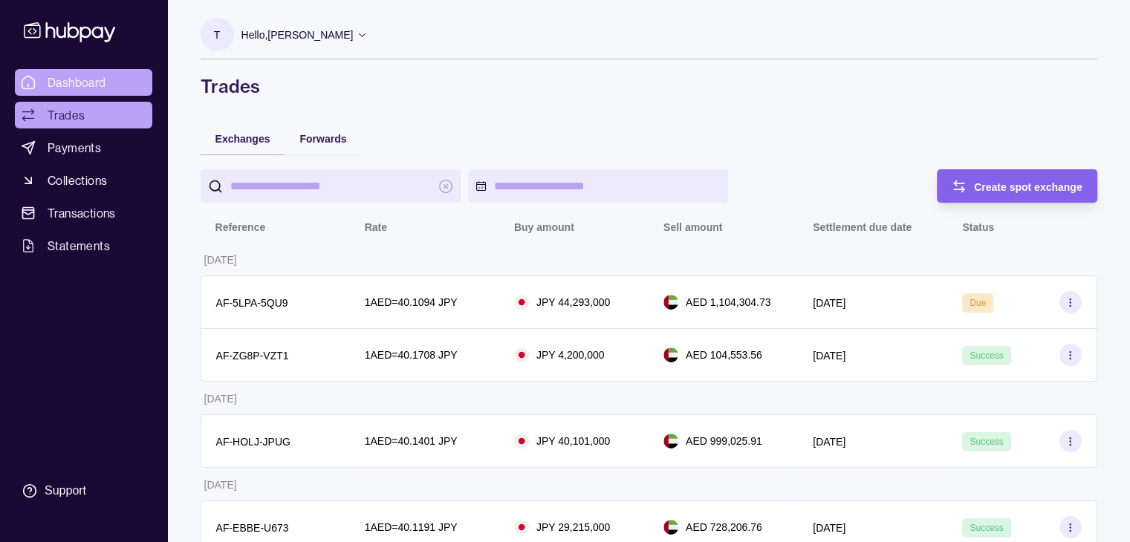
click at [77, 82] on span "Dashboard" at bounding box center [77, 83] width 59 height 18
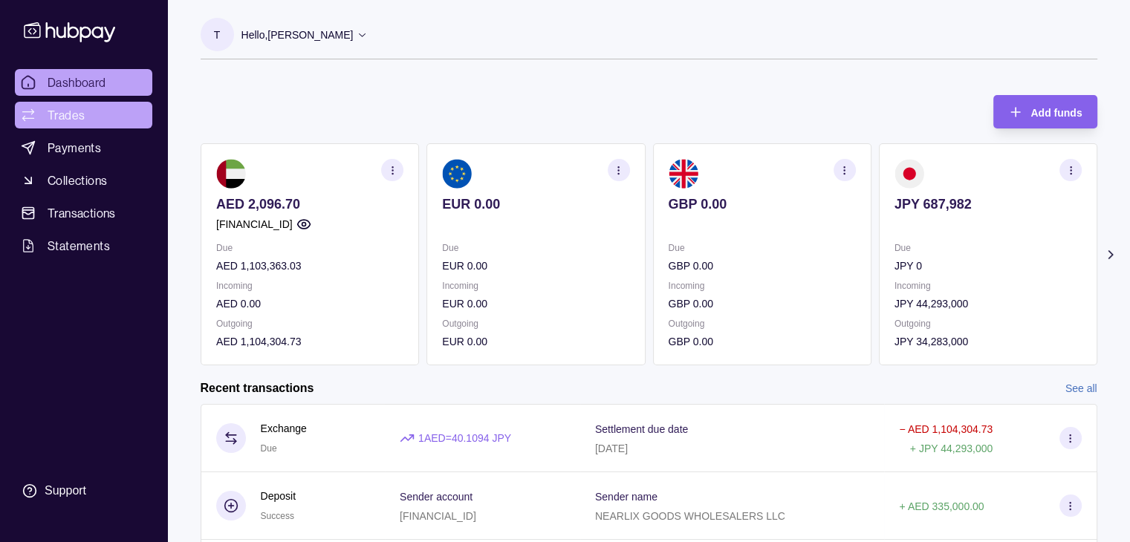
click at [68, 120] on span "Trades" at bounding box center [66, 115] width 37 height 18
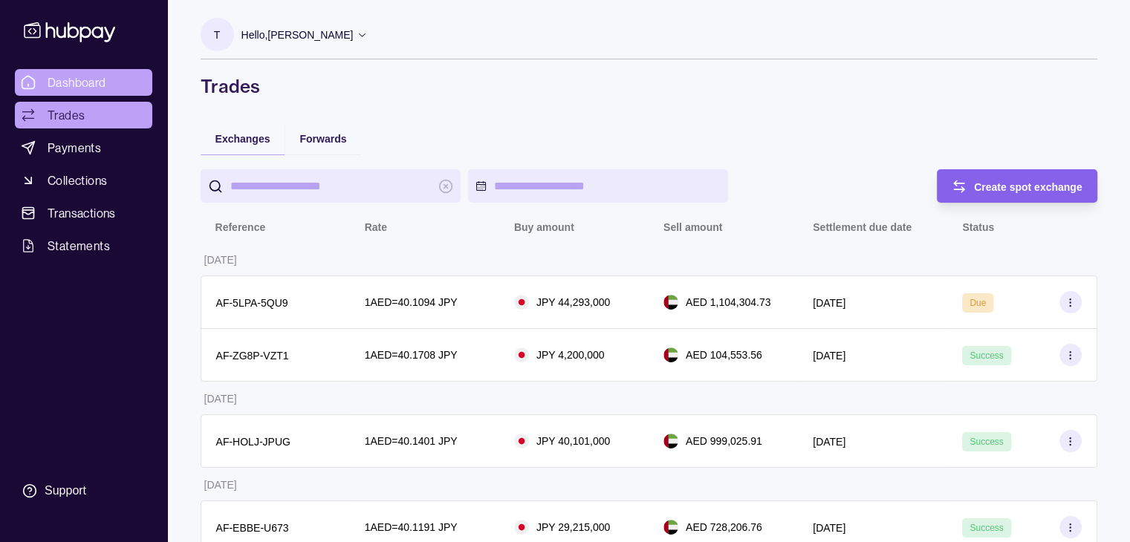
click at [79, 75] on span "Dashboard" at bounding box center [77, 83] width 59 height 18
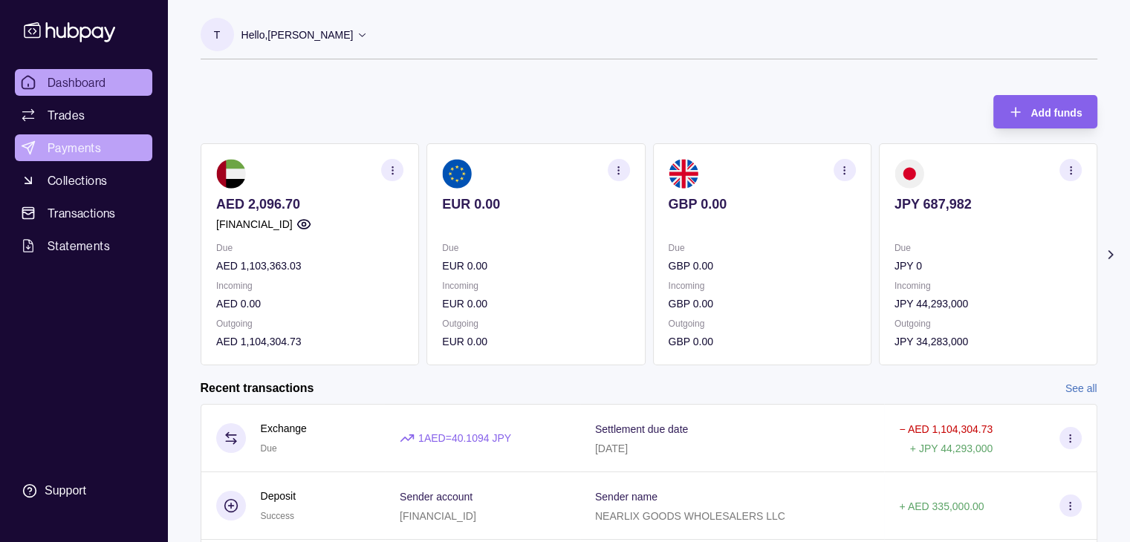
click at [80, 155] on span "Payments" at bounding box center [74, 148] width 53 height 18
